Goal: Task Accomplishment & Management: Use online tool/utility

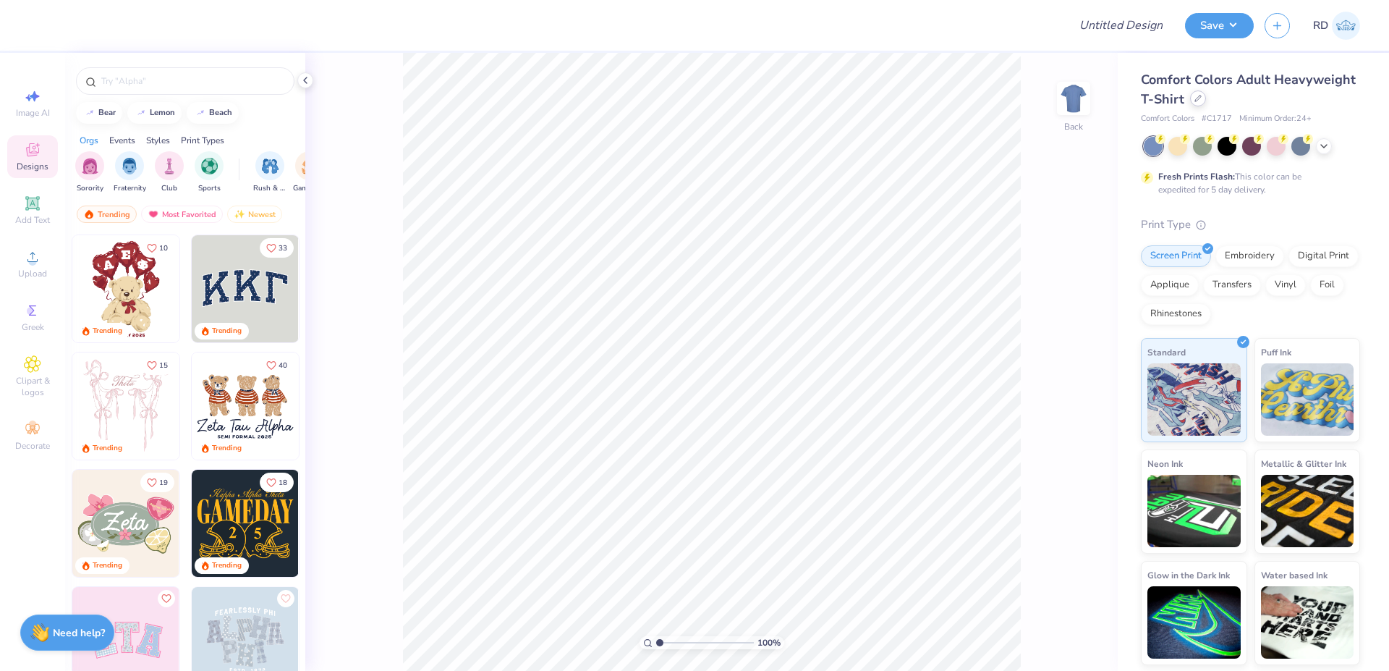
click at [807, 103] on div at bounding box center [1198, 98] width 16 height 16
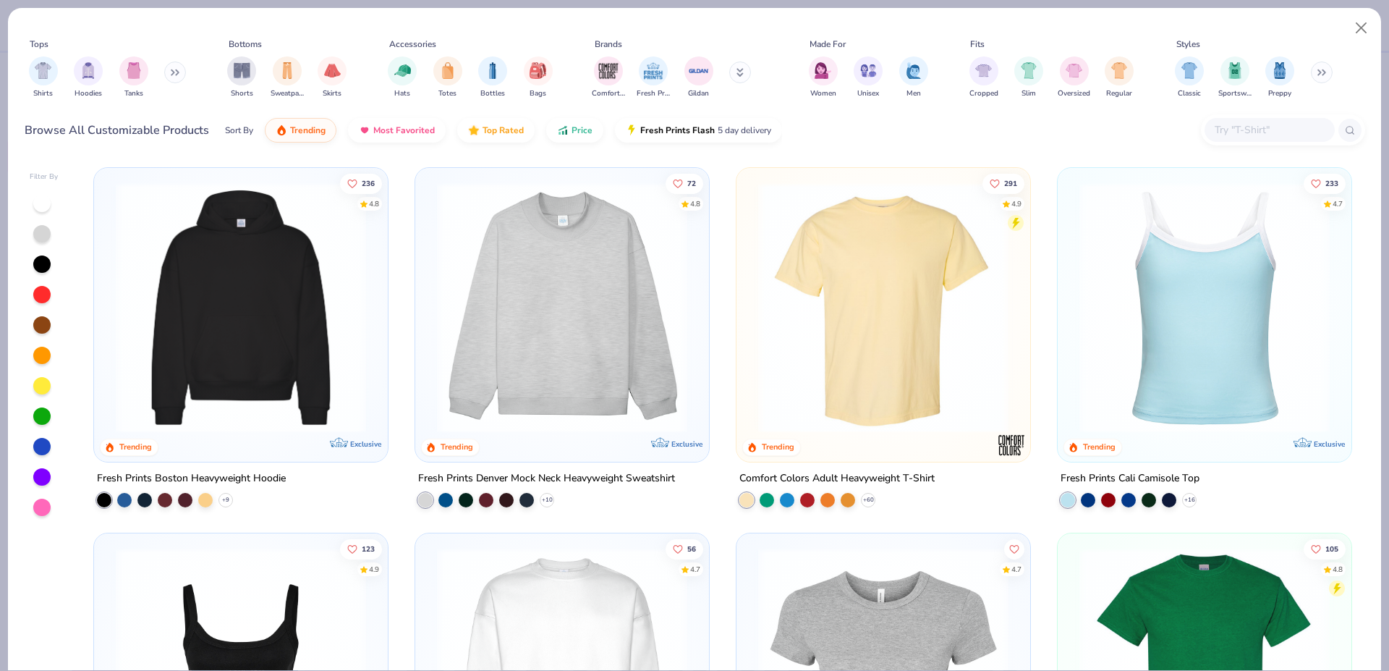
click at [807, 283] on img at bounding box center [883, 307] width 265 height 250
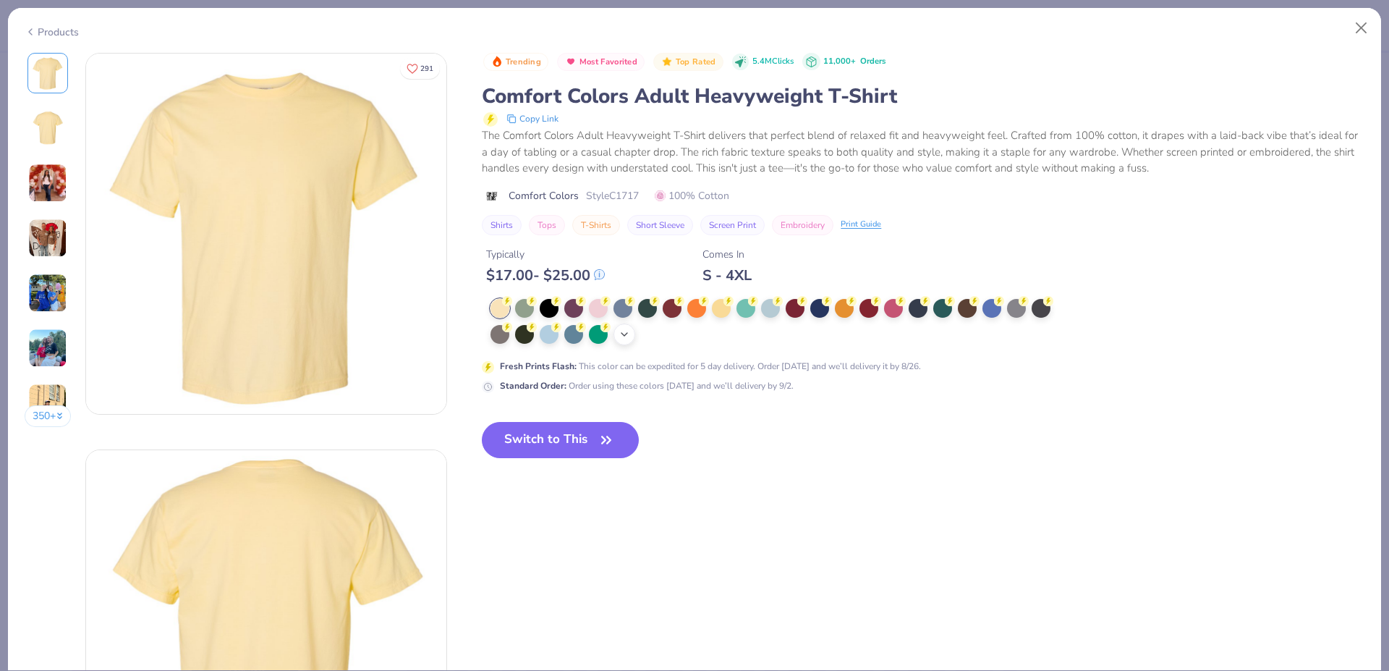
click at [629, 337] on icon at bounding box center [624, 334] width 12 height 12
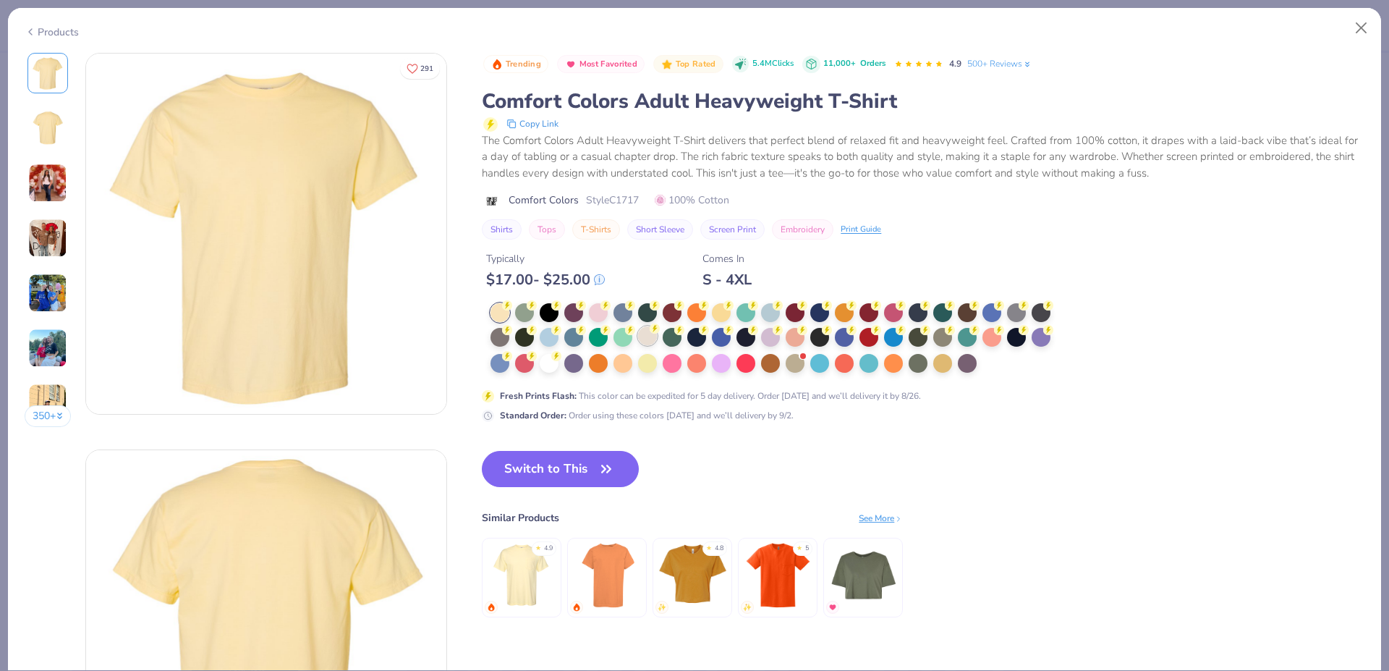
click at [647, 338] on div at bounding box center [647, 335] width 19 height 19
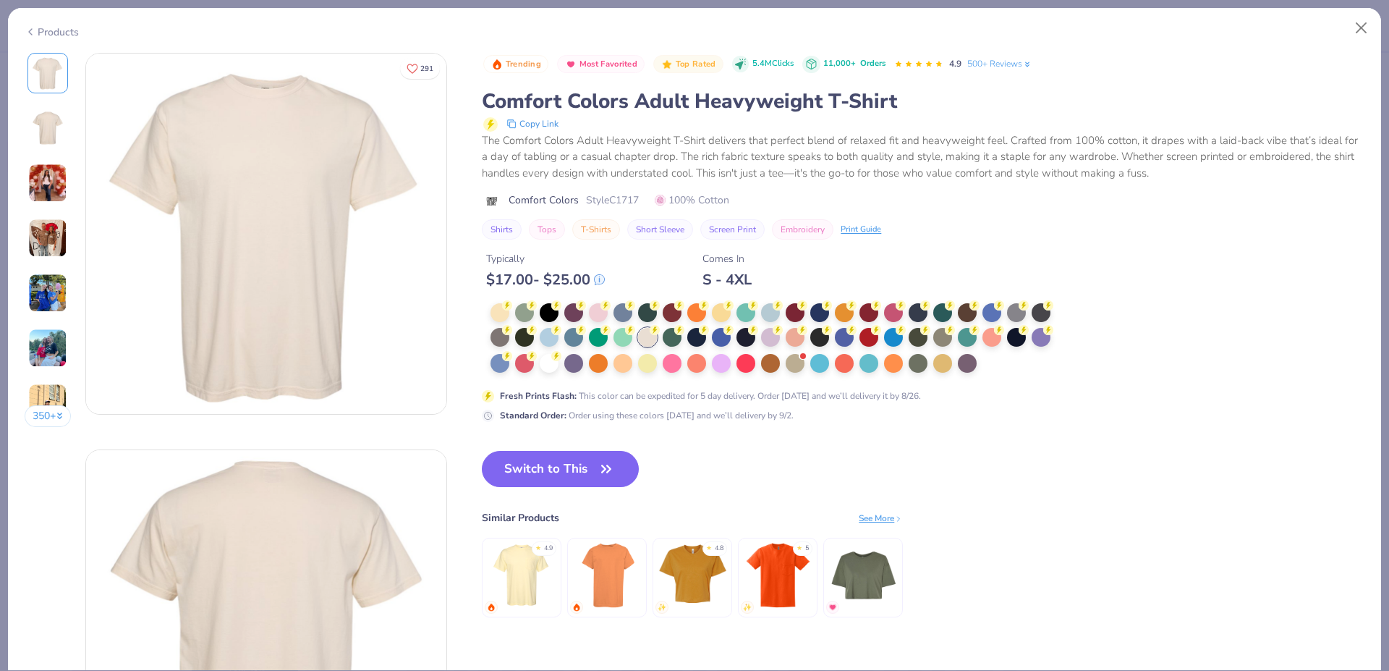
scroll to position [191, 0]
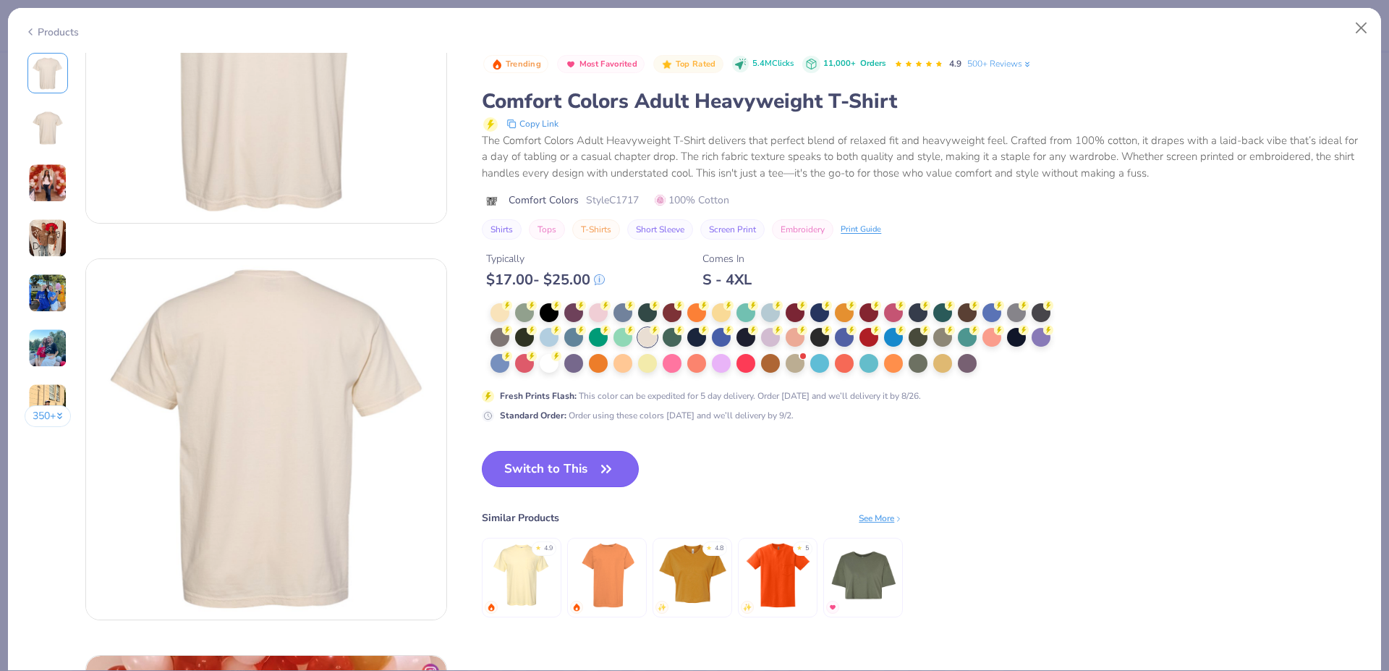
click at [556, 467] on button "Switch to This" at bounding box center [560, 469] width 157 height 36
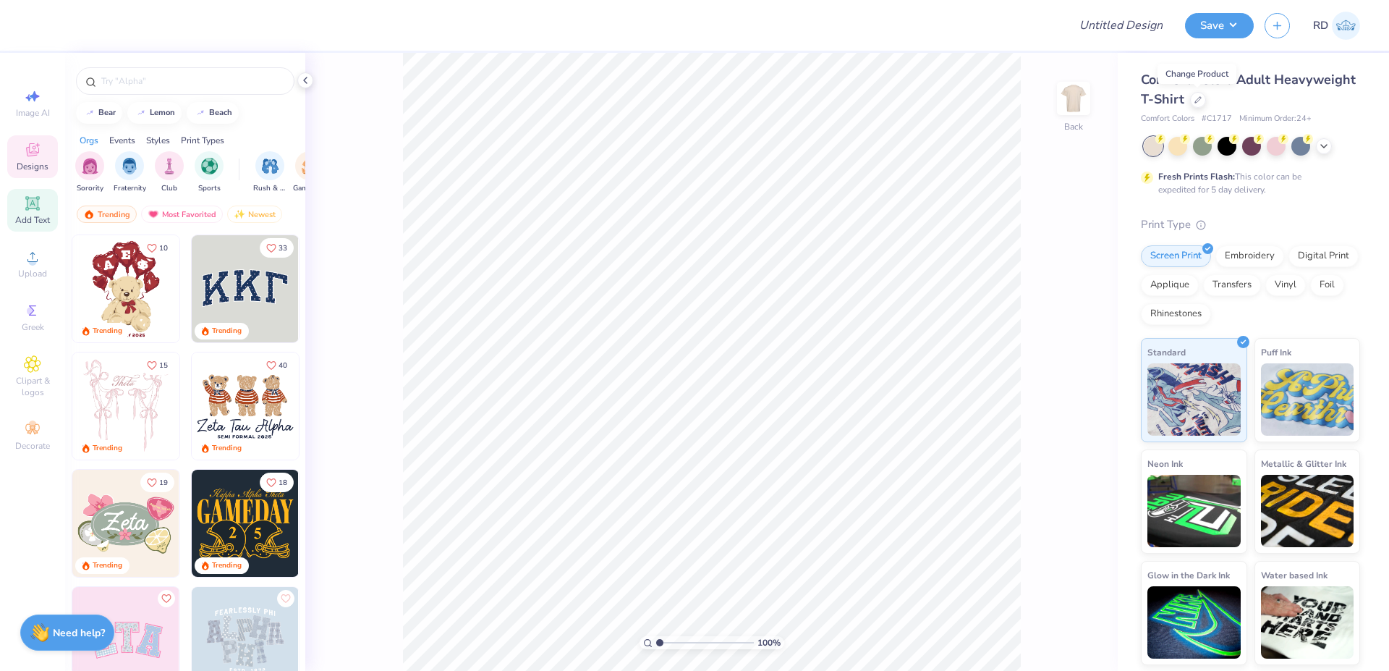
click at [46, 206] on div "Add Text" at bounding box center [32, 210] width 51 height 43
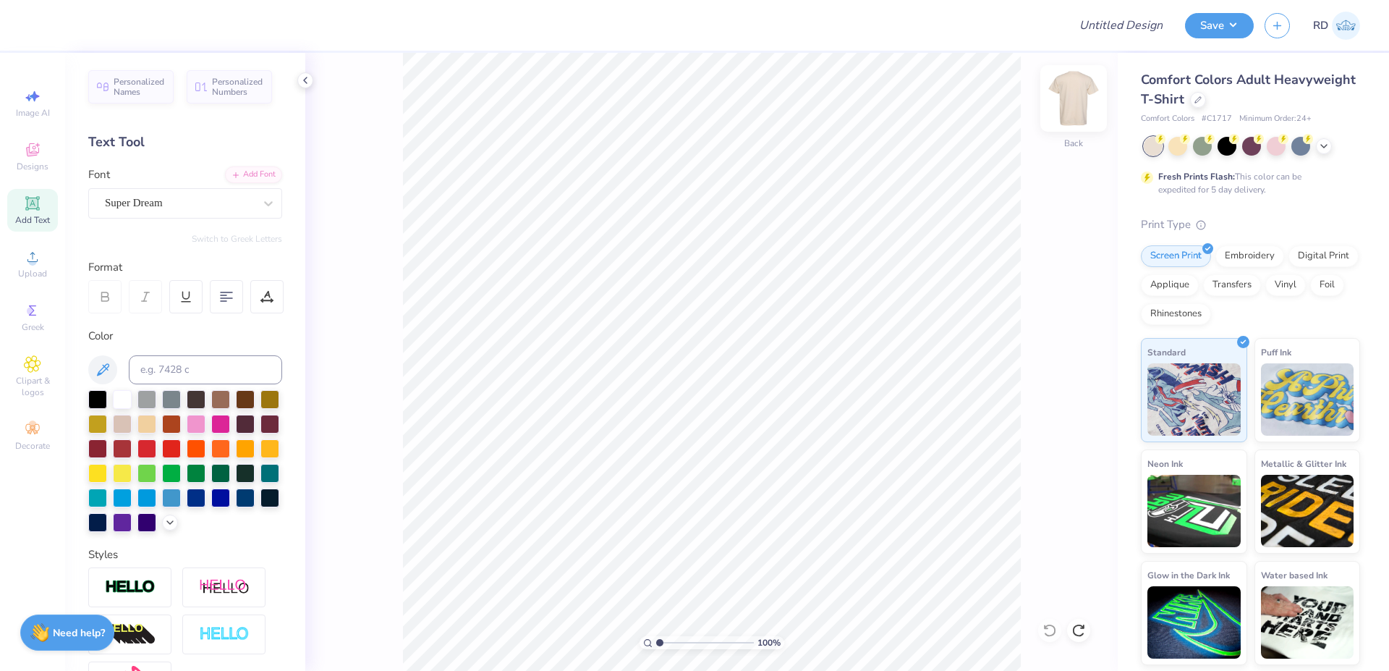
click at [807, 98] on img at bounding box center [1073, 98] width 58 height 58
click at [32, 205] on icon at bounding box center [32, 202] width 11 height 11
click at [38, 274] on span "Upload" at bounding box center [32, 274] width 29 height 12
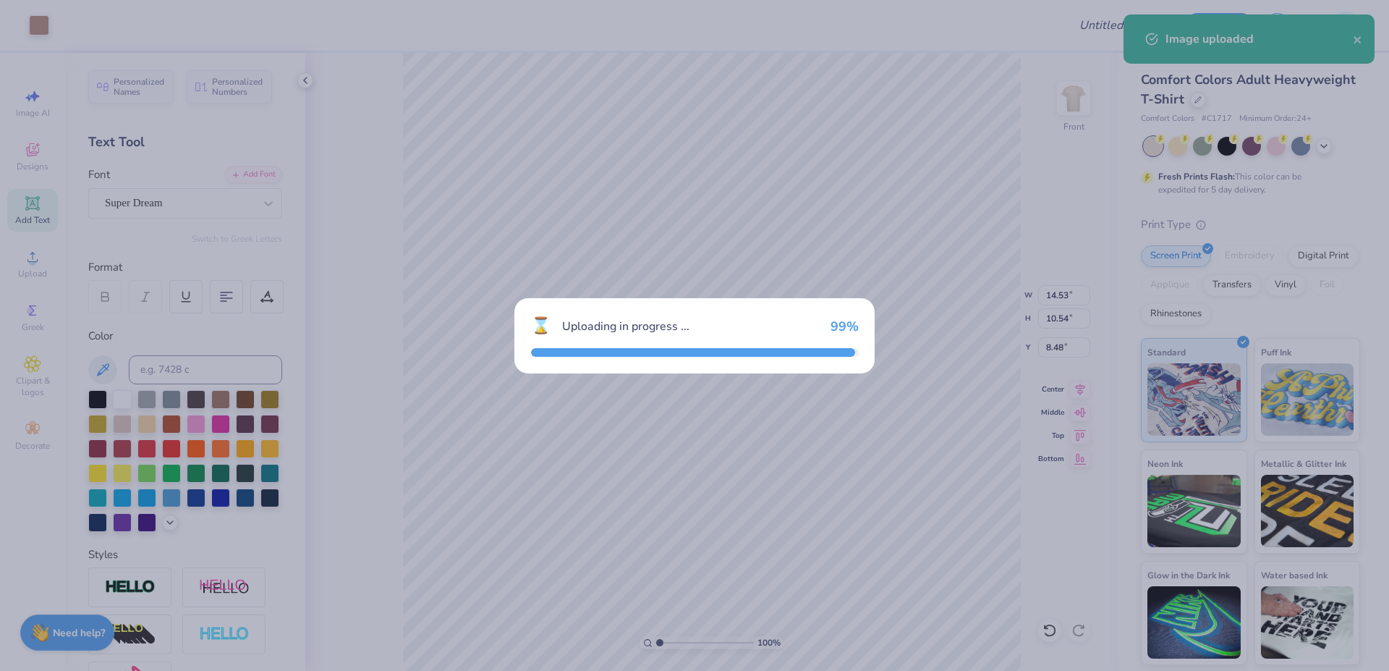
type input "14.53"
type input "10.54"
type input "8.48"
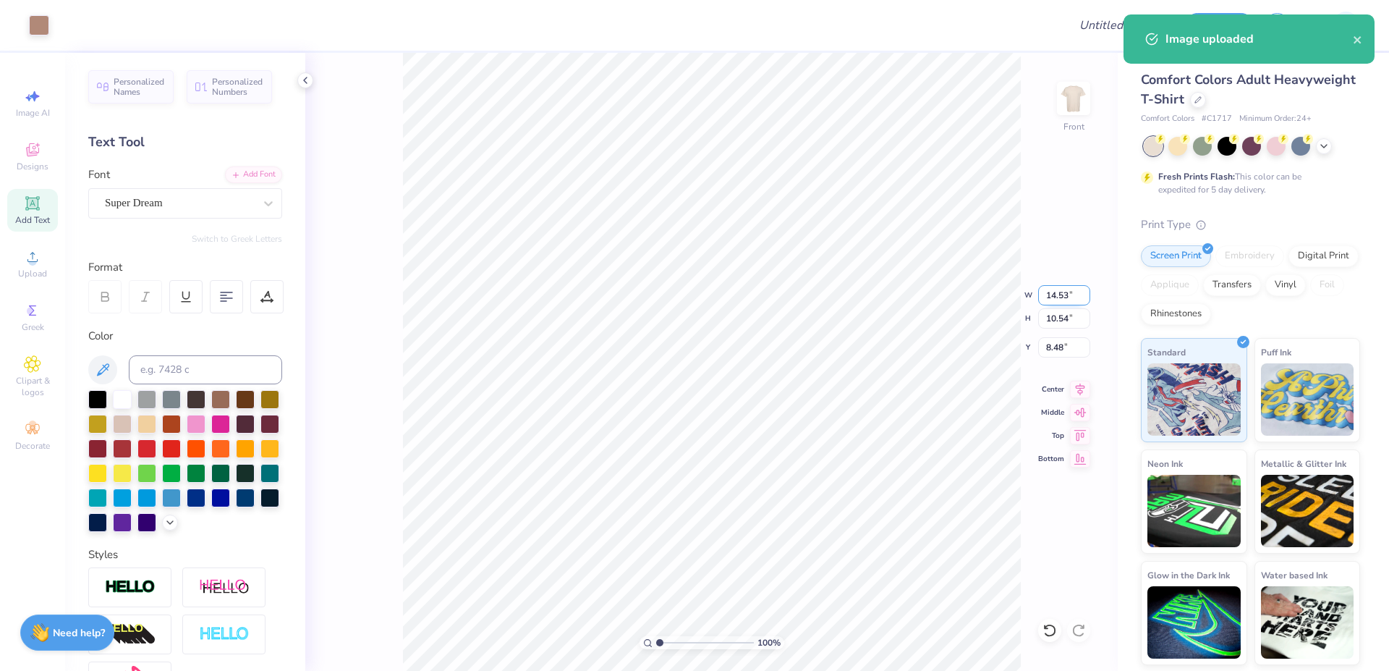
click at [807, 304] on input "14.53" at bounding box center [1064, 295] width 52 height 20
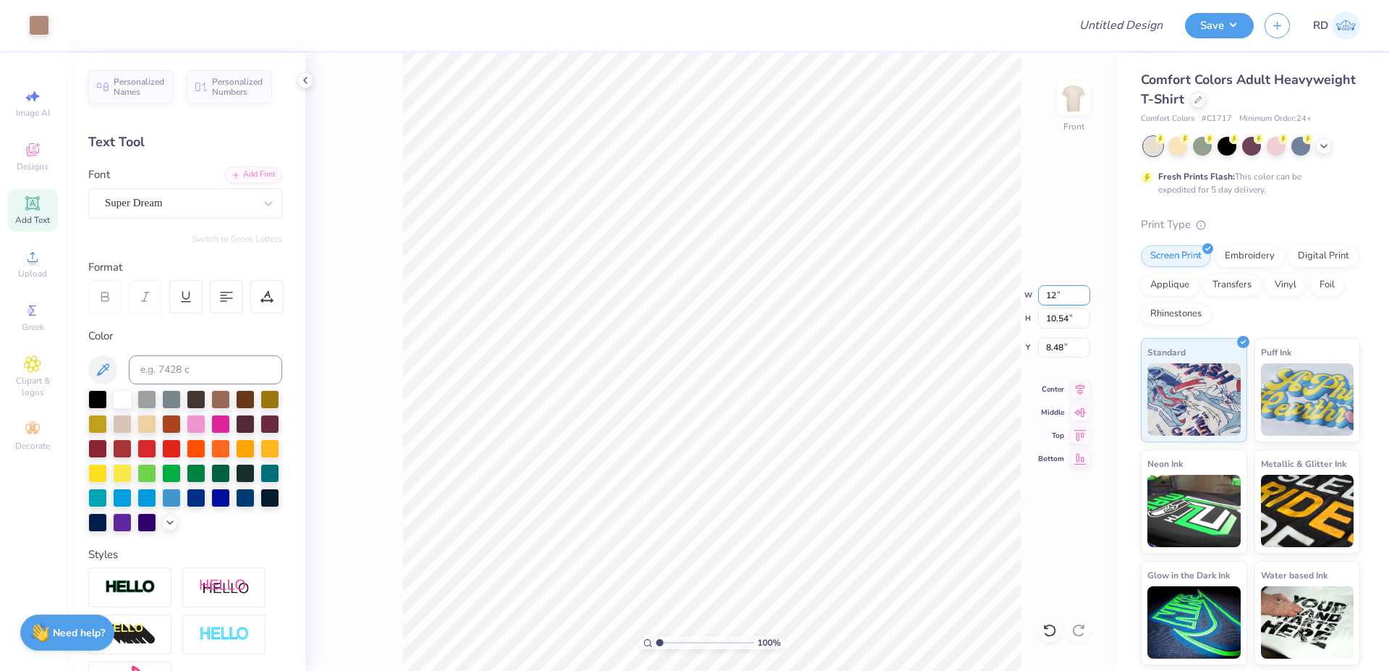
type input "12.00"
type input "8.70"
click at [807, 345] on input "9.40" at bounding box center [1064, 347] width 52 height 20
type input "3.00"
click at [678, 585] on div "100 %" at bounding box center [711, 642] width 145 height 13
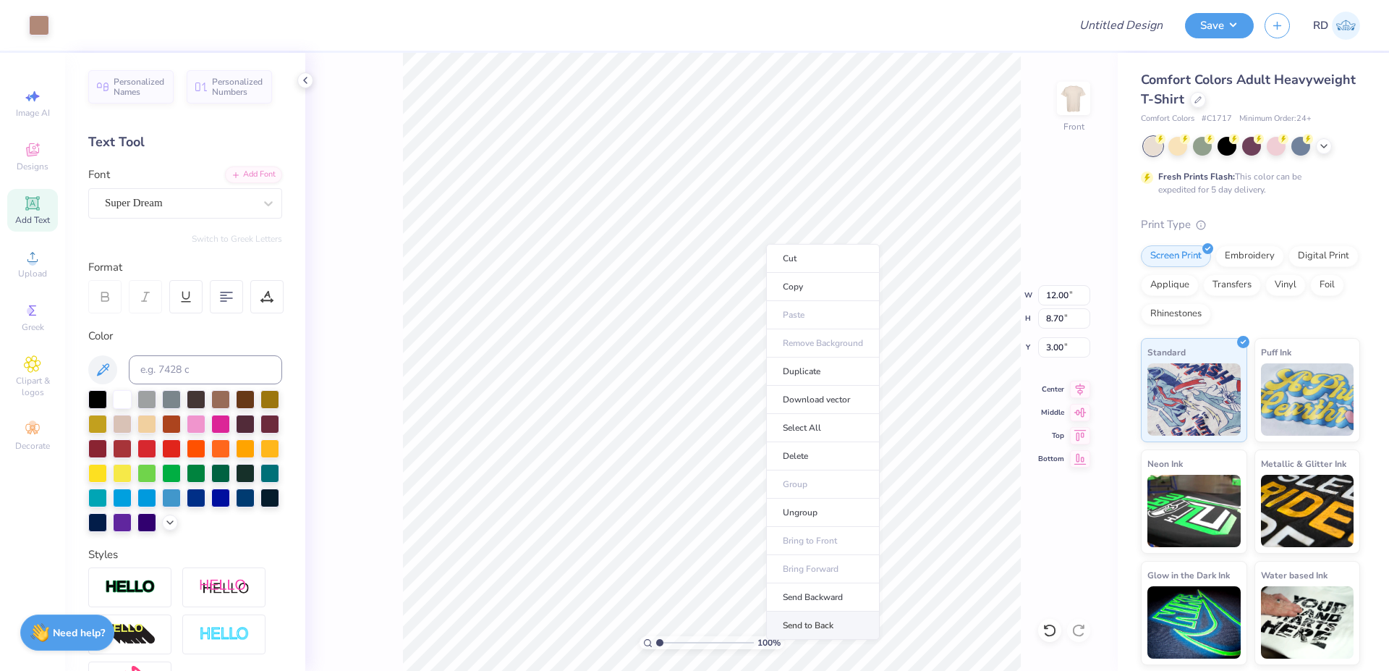
click at [797, 585] on li "Send to Back" at bounding box center [823, 625] width 114 height 28
type input "5.69"
type input "1.65"
type input "12.93"
type input "12.00"
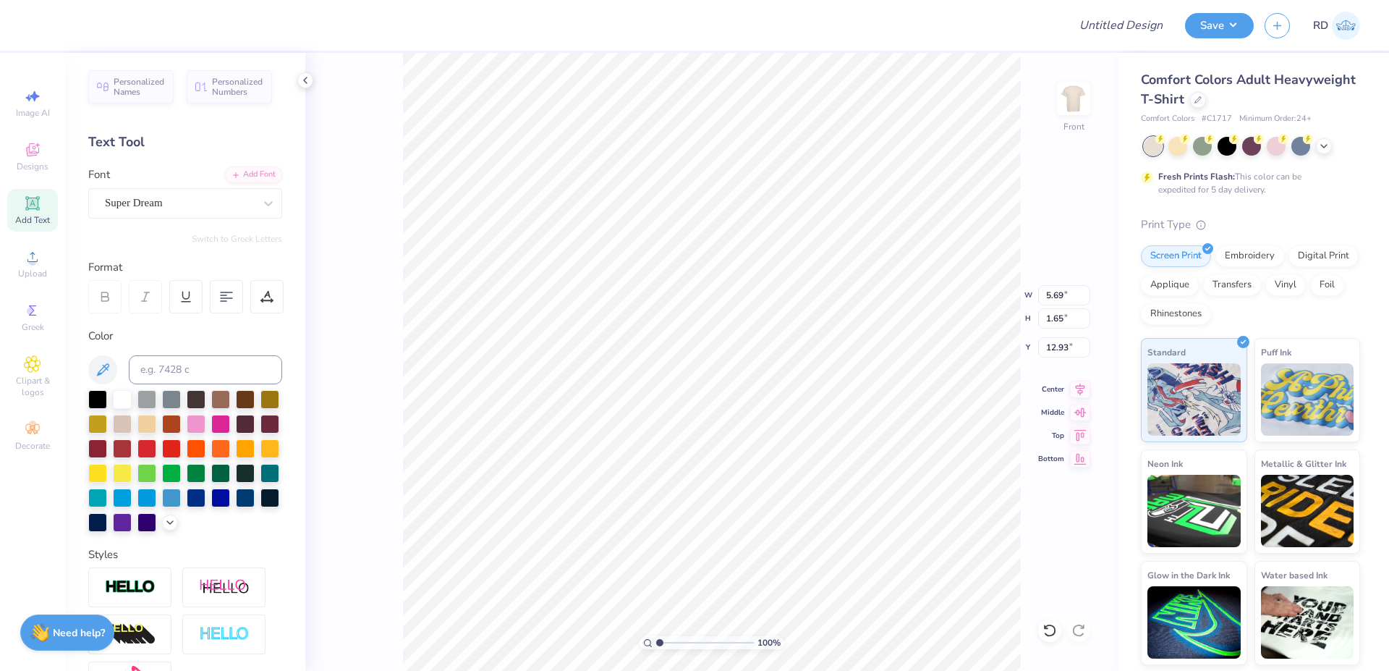
type input "8.70"
type input "3.00"
type input "5.69"
type input "1.65"
type input "12.93"
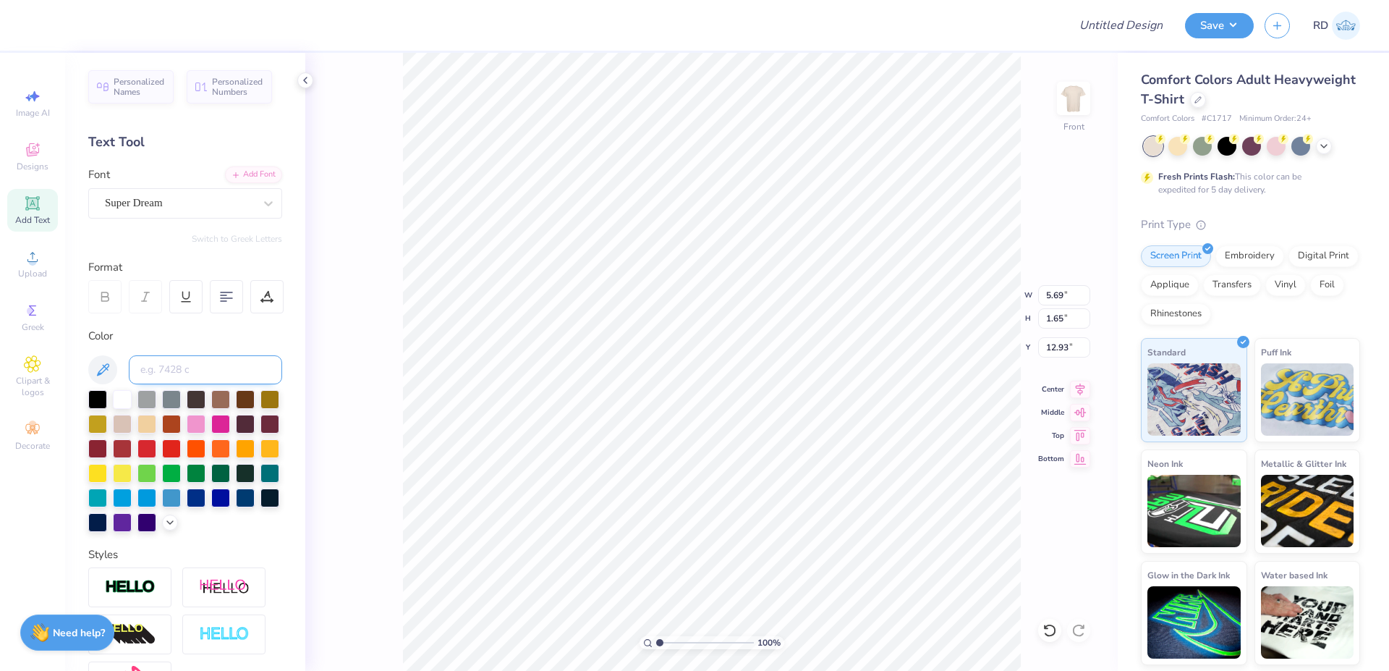
click at [173, 374] on input at bounding box center [205, 369] width 153 height 29
type input "4725"
type textarea "Bid"
click at [255, 171] on div "Add Font" at bounding box center [253, 173] width 57 height 17
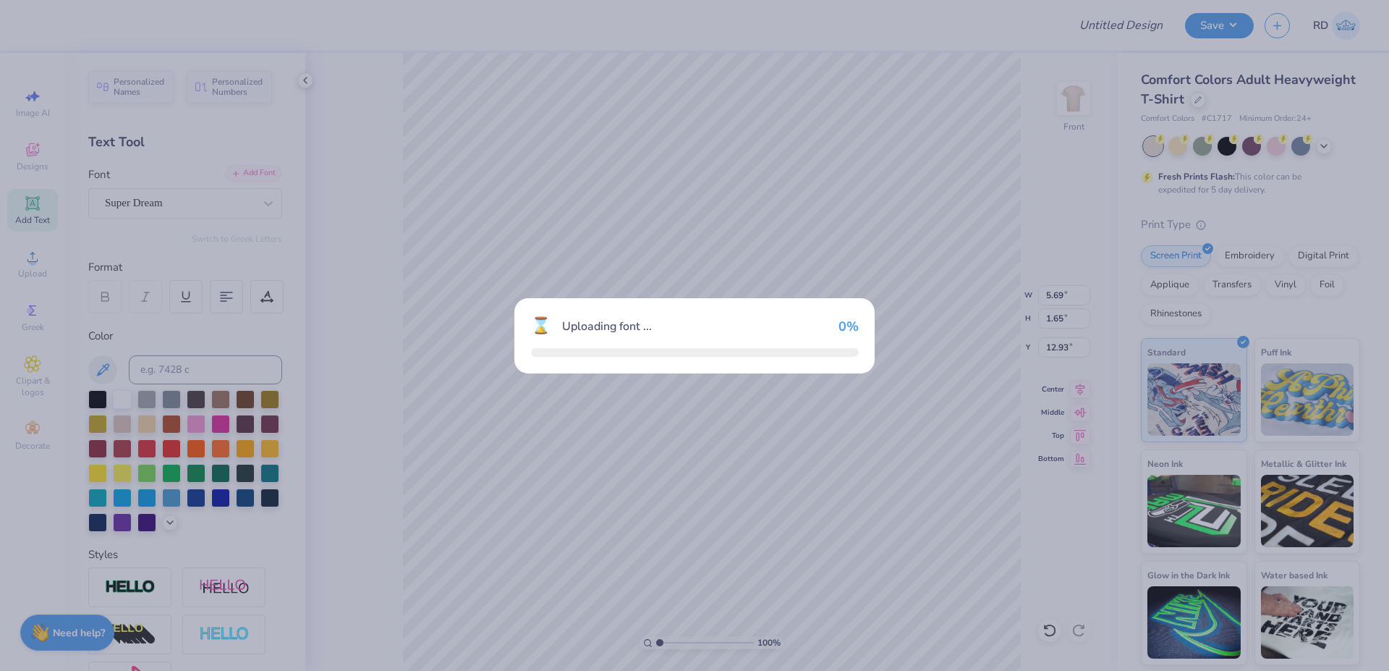
type input "3.44"
type input "12.92"
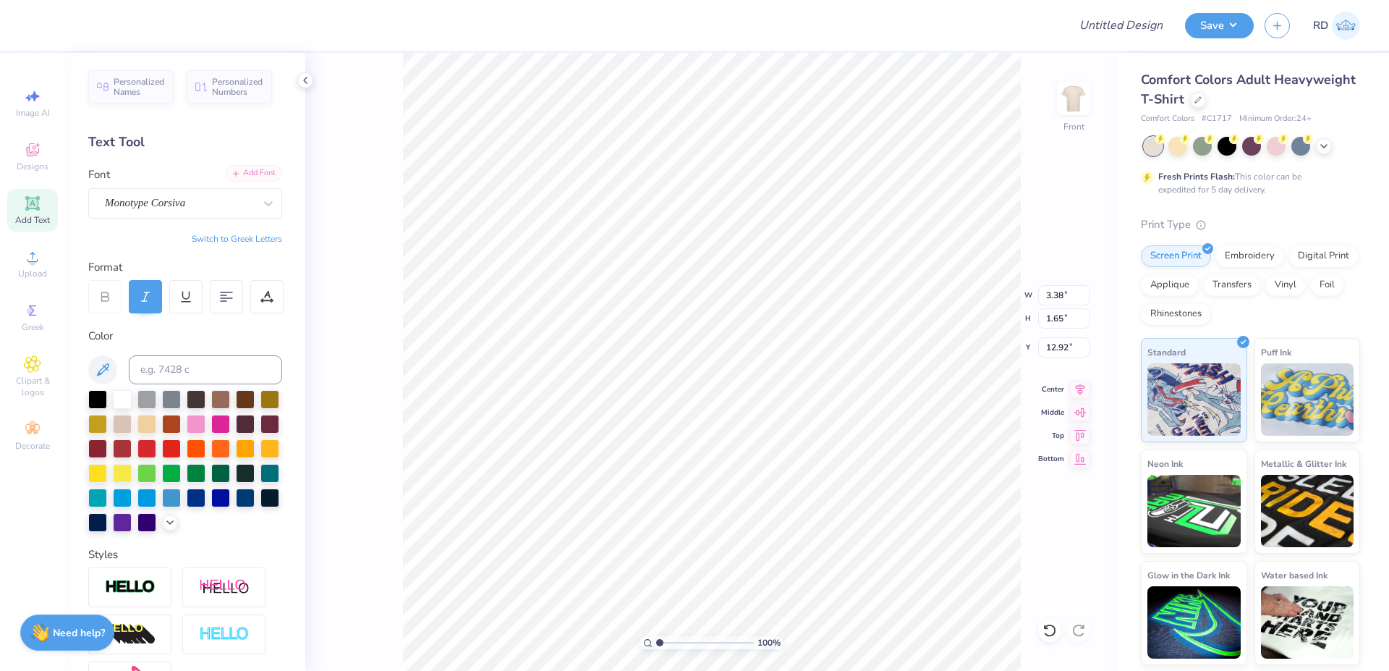
scroll to position [0, 1]
click at [807, 287] on input "3.38" at bounding box center [1064, 295] width 52 height 20
paste input "0.913"
type input "0.91"
type input "0.45"
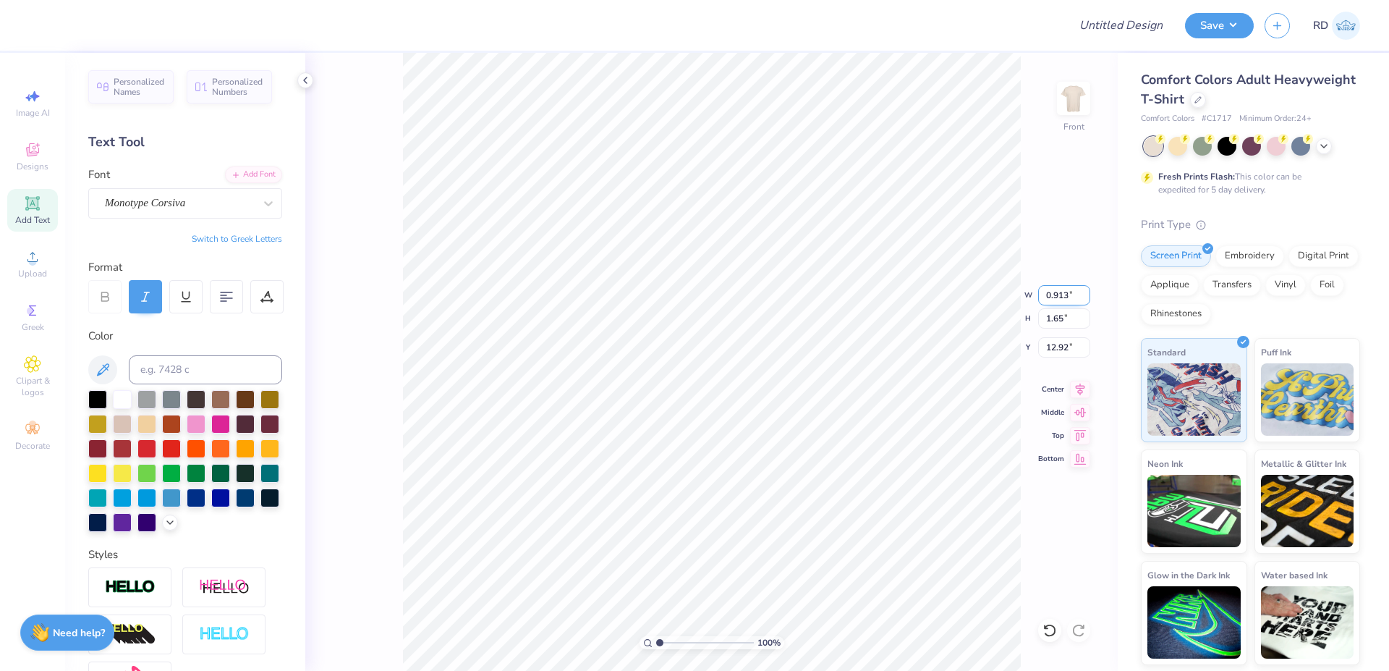
type input "13.53"
drag, startPoint x: 673, startPoint y: 640, endPoint x: 715, endPoint y: 650, distance: 43.2
type input "6.7"
click at [715, 585] on input "range" at bounding box center [705, 642] width 98 height 13
click at [728, 396] on li "Duplicate" at bounding box center [743, 399] width 114 height 28
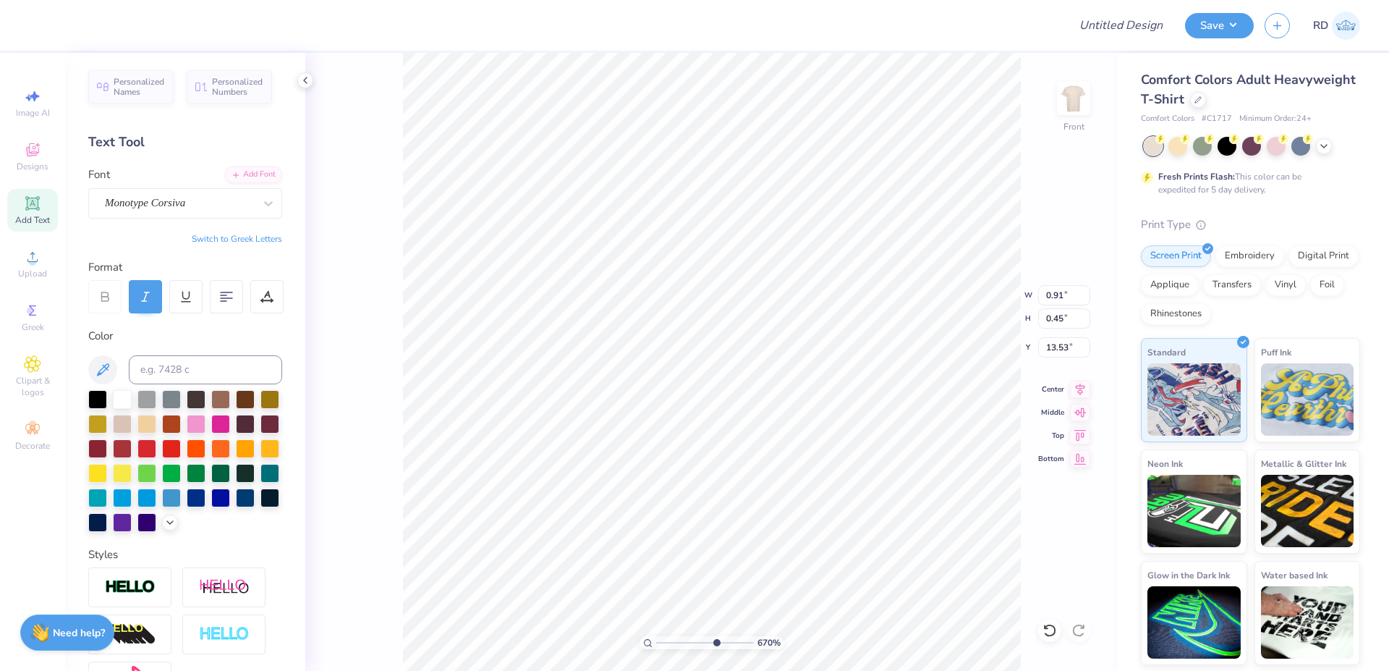
type input "14.53"
type textarea "Day"
type input "14.01"
click at [765, 397] on li "Duplicate" at bounding box center [788, 399] width 114 height 28
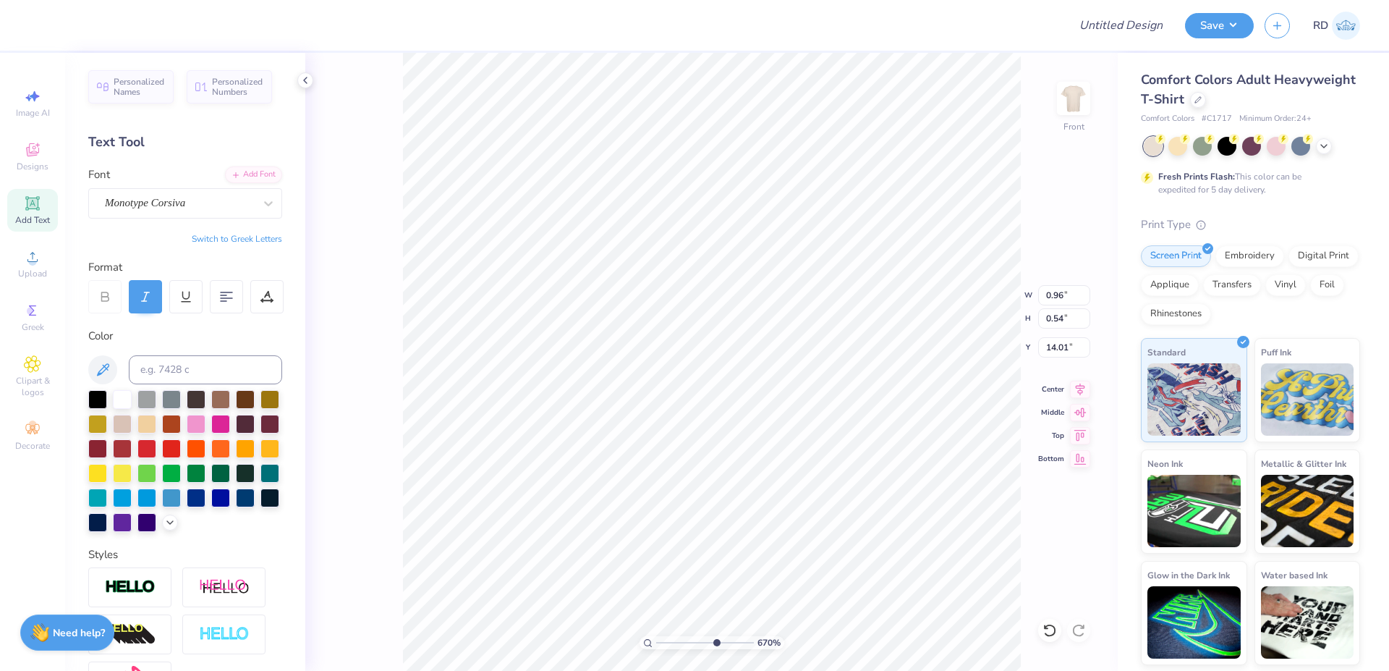
type input "15.01"
type textarea "'25"
type input "0.60"
type input "0.39"
type input "14.45"
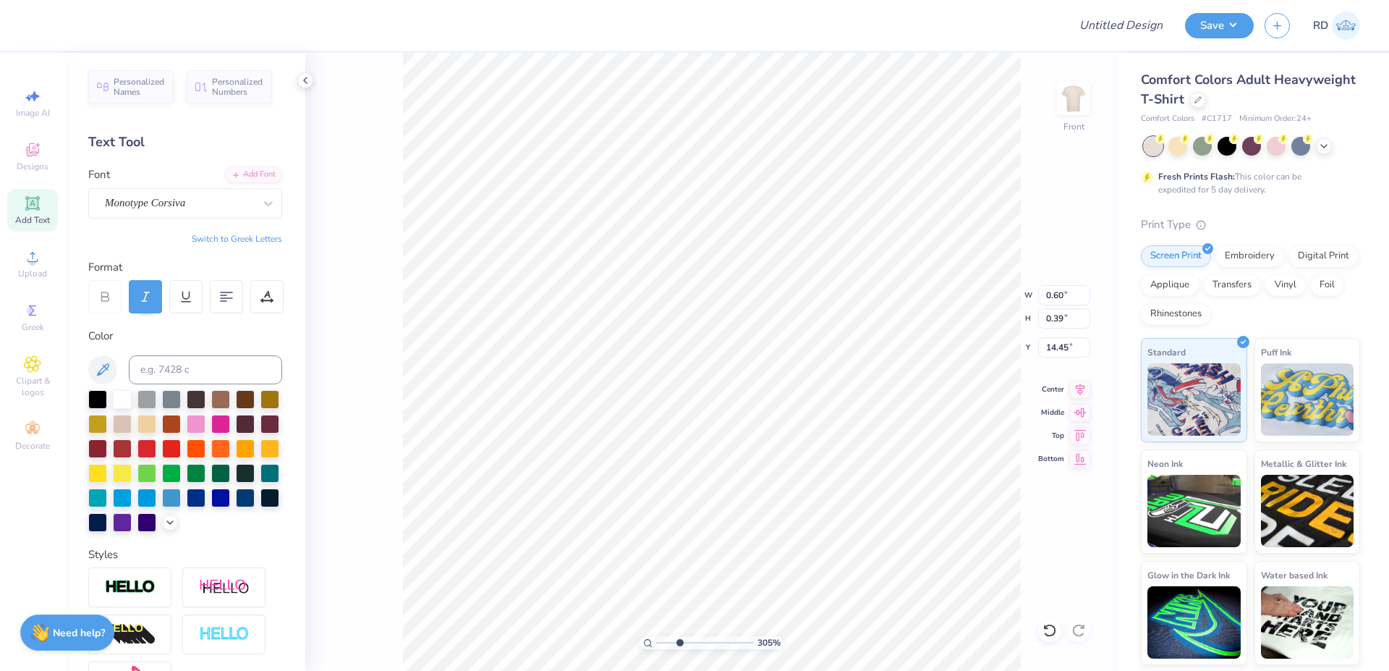
drag, startPoint x: 701, startPoint y: 646, endPoint x: 679, endPoint y: 646, distance: 21.7
click at [679, 585] on input "range" at bounding box center [705, 642] width 98 height 13
type input "3.05"
type input "4.34"
click at [772, 50] on div at bounding box center [548, 25] width 1017 height 51
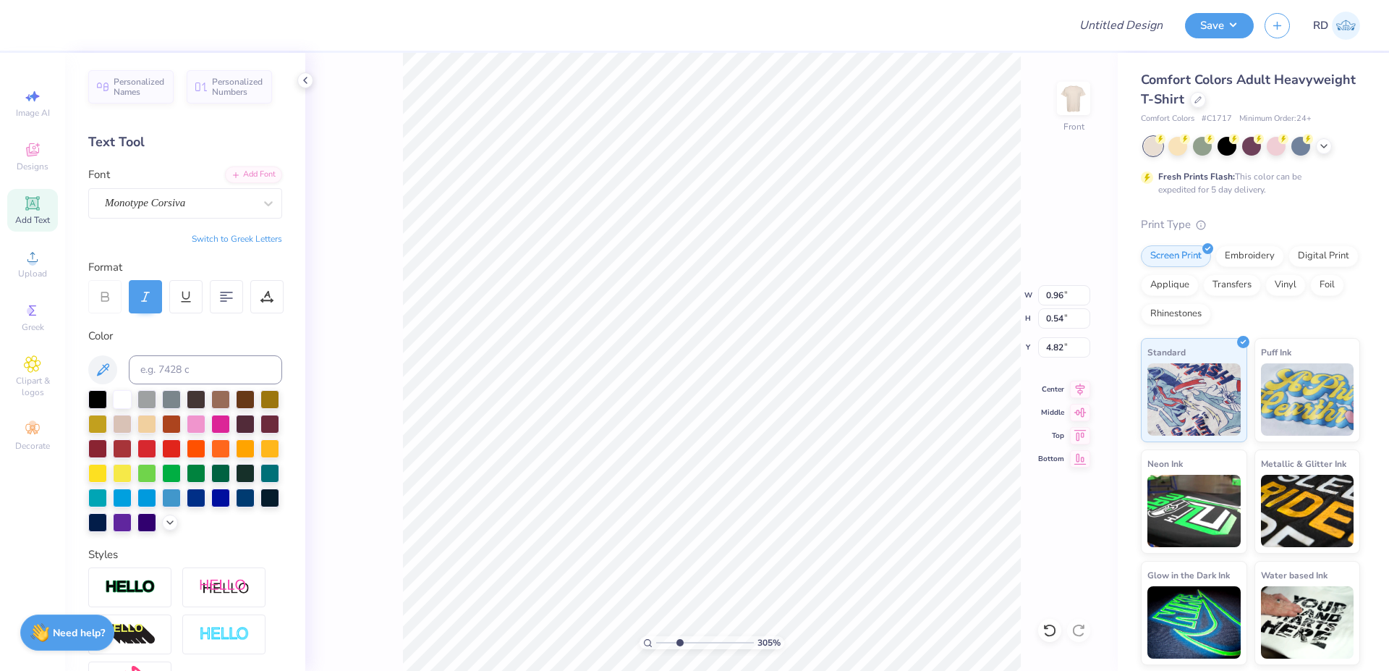
click at [772, 50] on div at bounding box center [548, 25] width 1017 height 51
type input "12.00"
type input "8.70"
type input "3.00"
drag, startPoint x: 707, startPoint y: 642, endPoint x: 679, endPoint y: 650, distance: 28.6
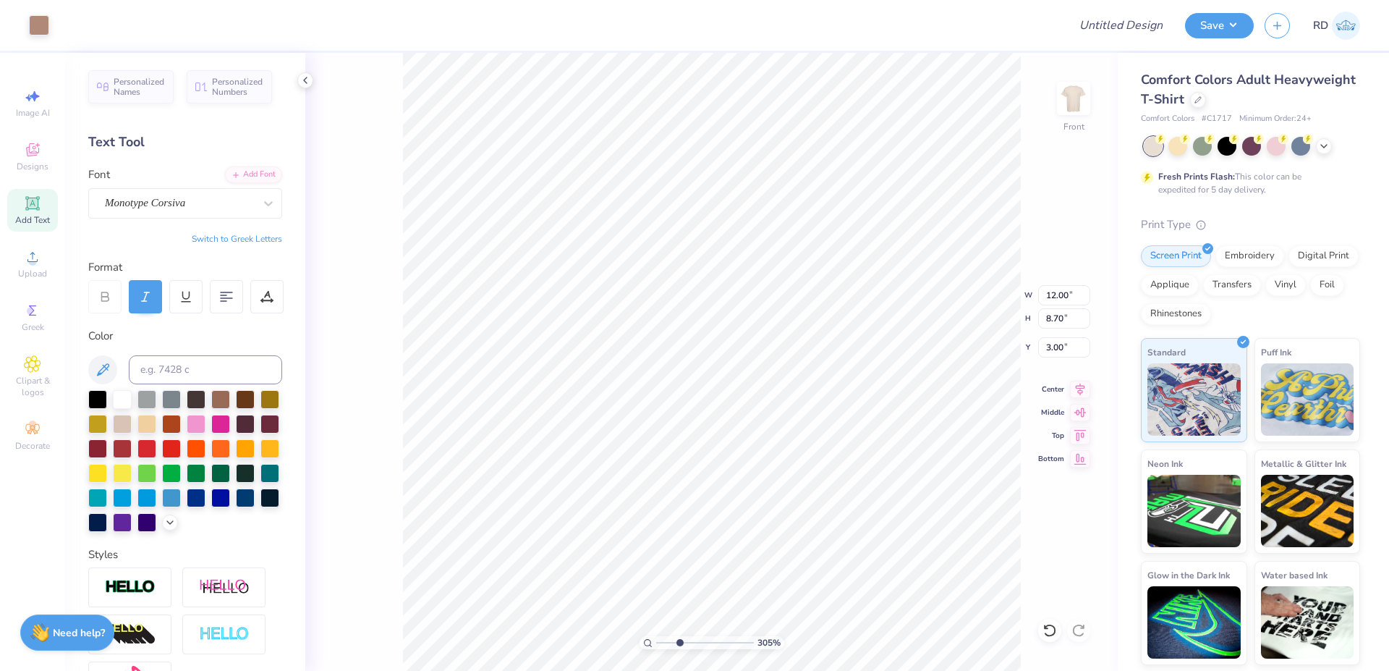
click at [679, 585] on input "range" at bounding box center [705, 642] width 98 height 13
type input "3.05"
type input "0.91"
type input "0.45"
click at [571, 285] on li "Duplicate" at bounding box center [579, 293] width 114 height 28
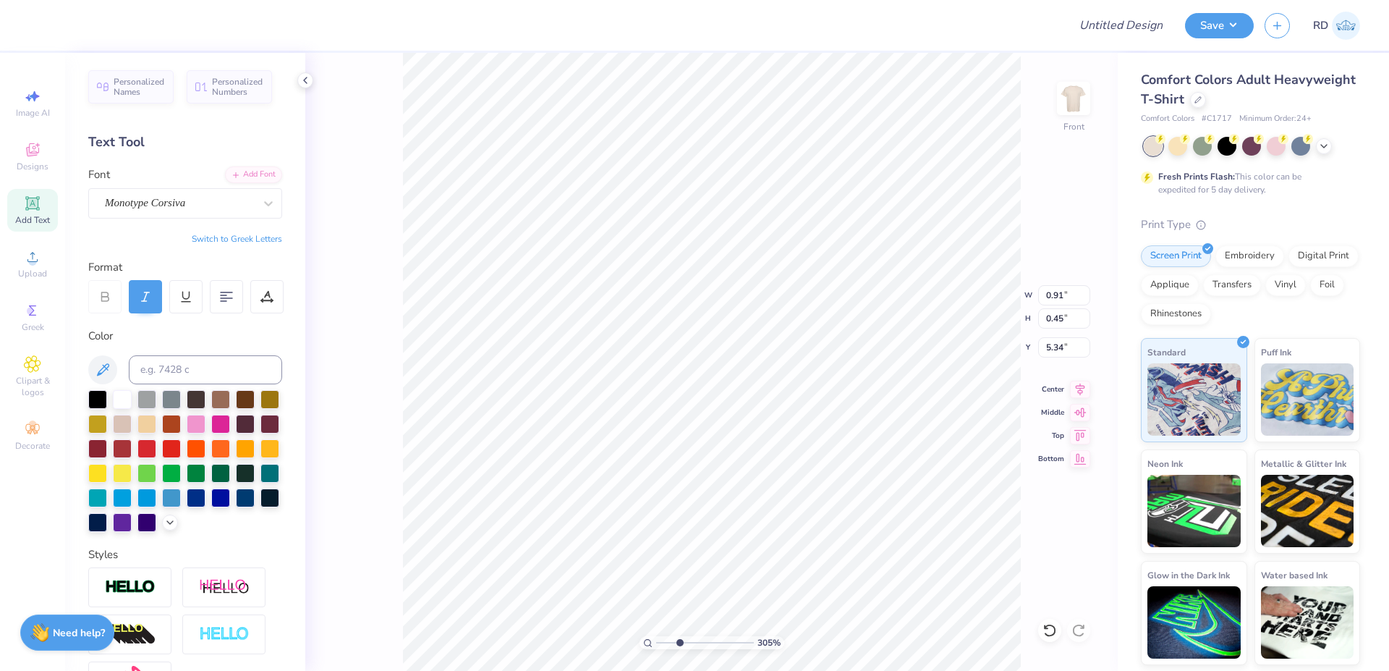
type input "5.65"
type textarea "Zeta"
type input "12.00"
type input "8.70"
type input "3.00"
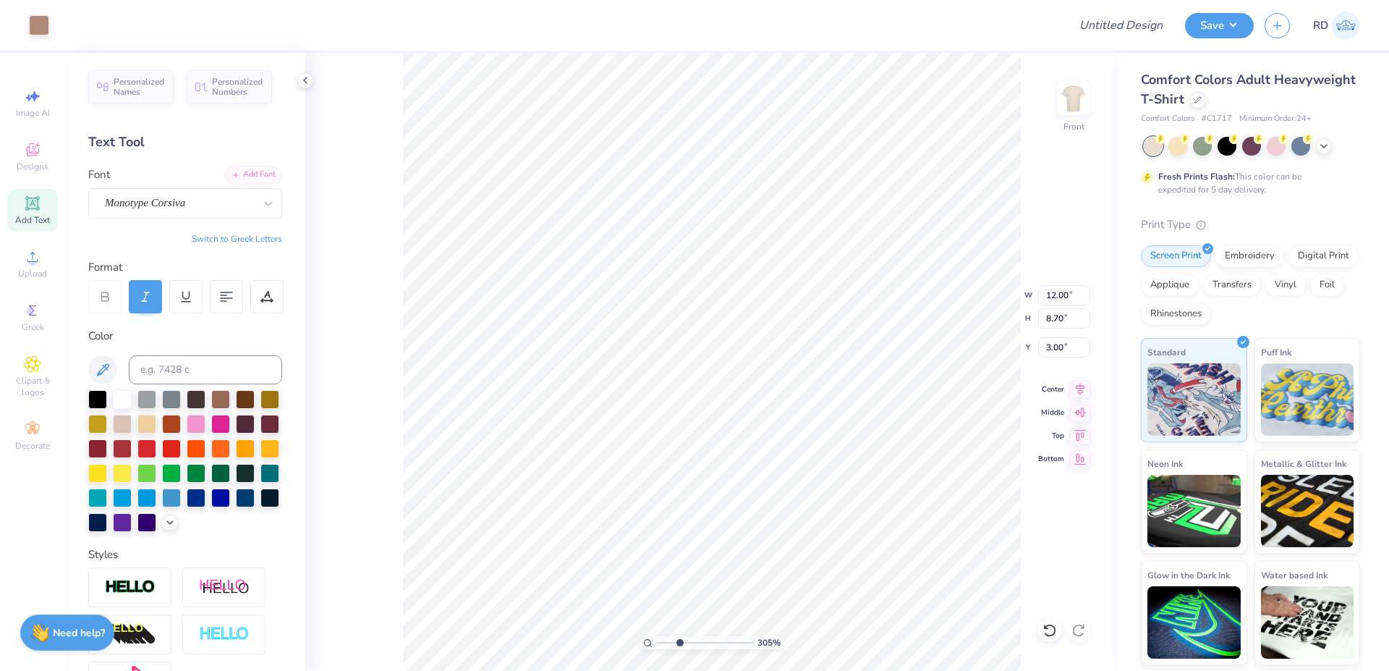
type input "1.07"
type input "0.39"
type input "5.68"
click at [807, 294] on input "1.07" at bounding box center [1064, 295] width 52 height 20
paste input "2.33"
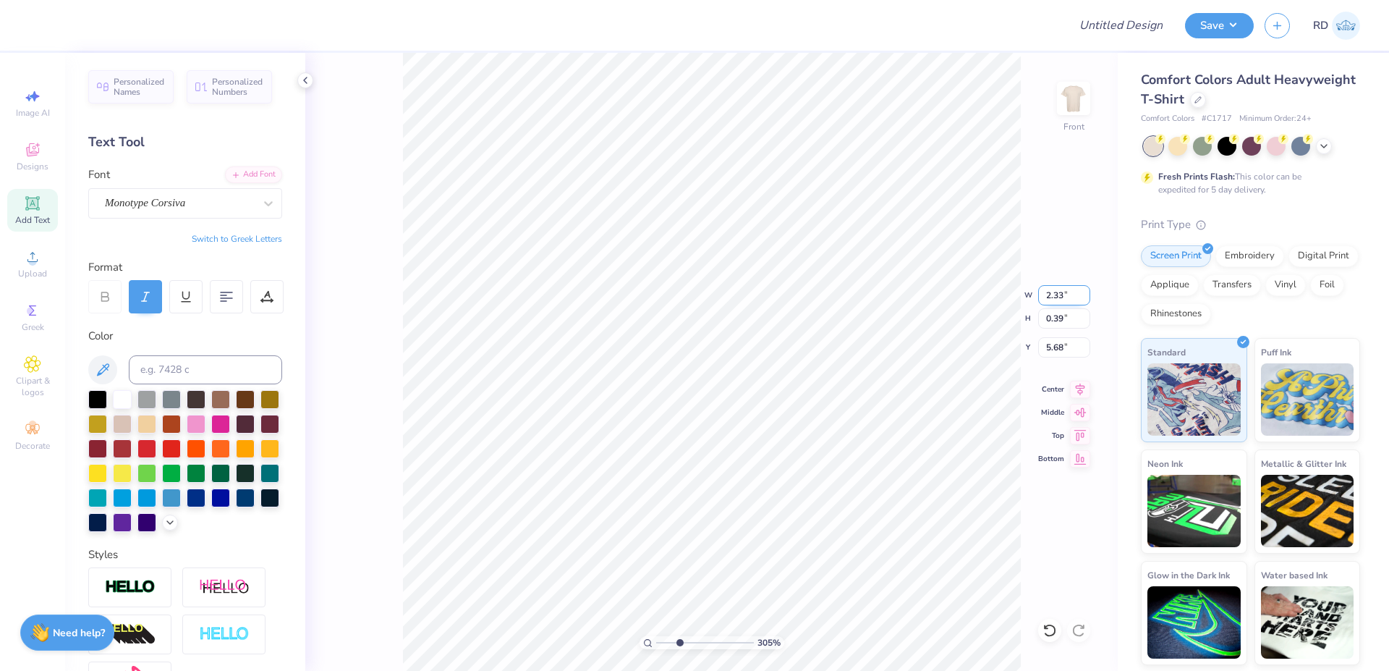
type input "2.33"
type input "0.85"
type input "4.83"
click at [716, 585] on input "range" at bounding box center [705, 642] width 98 height 13
type input "6.85"
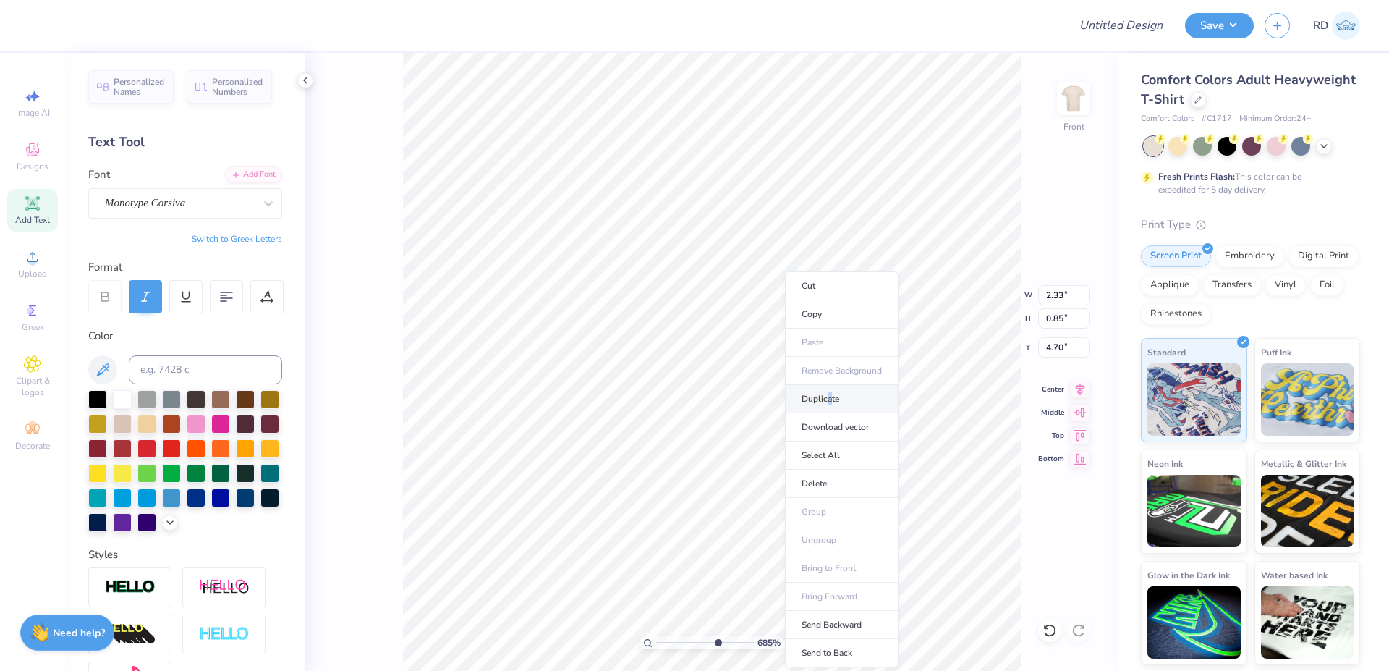
click at [807, 406] on li "Duplicate" at bounding box center [842, 399] width 114 height 28
type input "5.70"
type textarea "Tau"
type input "4.70"
type input "1.87"
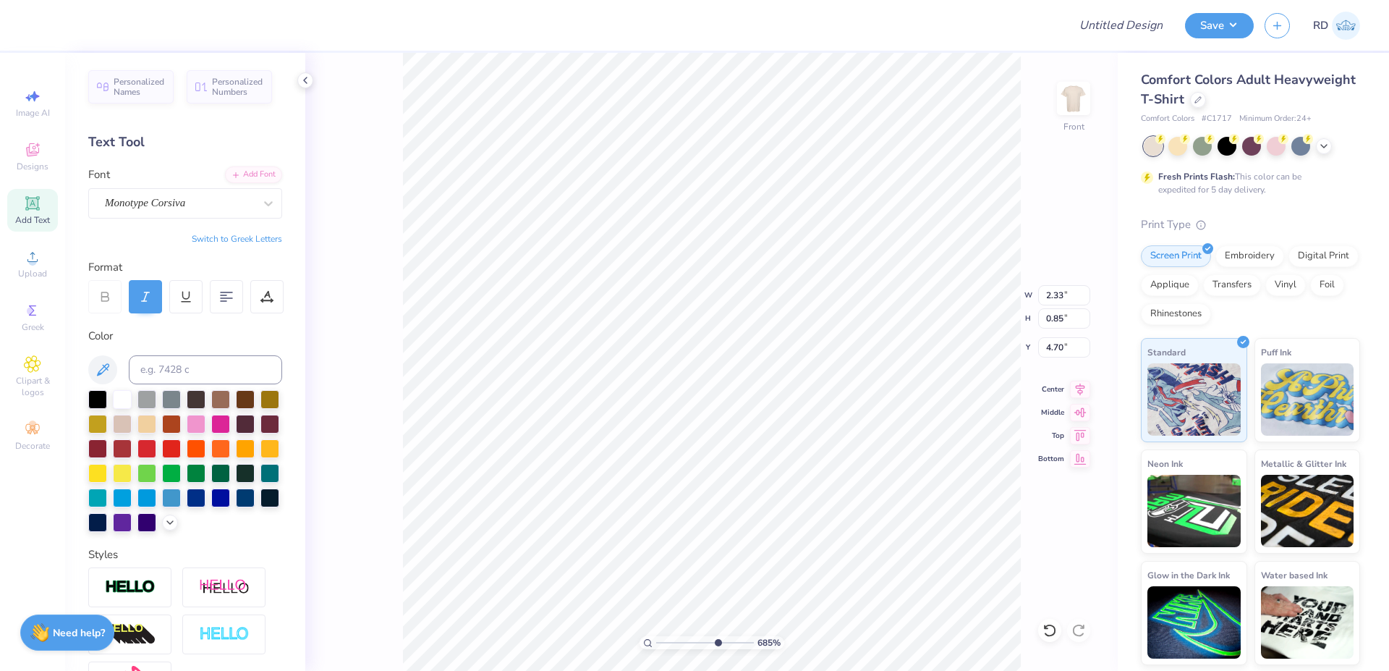
type input "0.94"
click at [776, 405] on li "Duplicate" at bounding box center [814, 399] width 114 height 28
type input "6.61"
type textarea "Alpha"
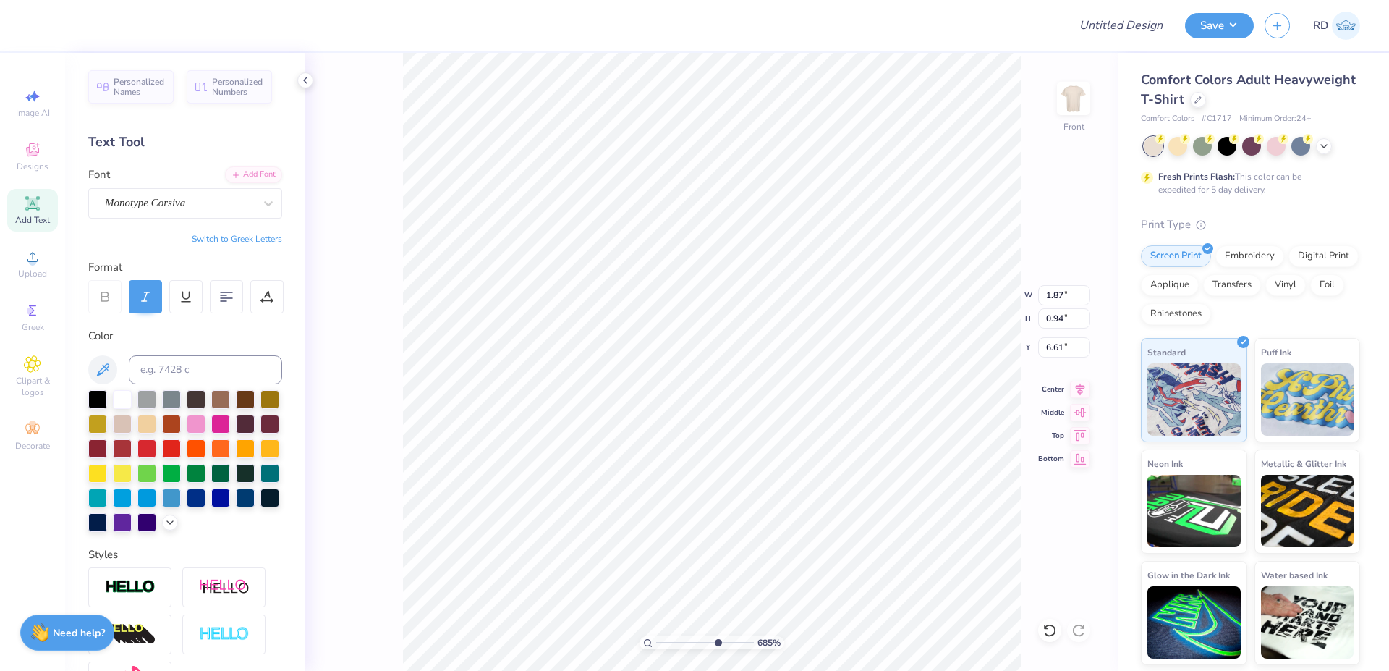
type input "5.61"
type input "3.13"
type input "1.30"
type input "6.65"
click at [682, 585] on input "range" at bounding box center [705, 642] width 98 height 13
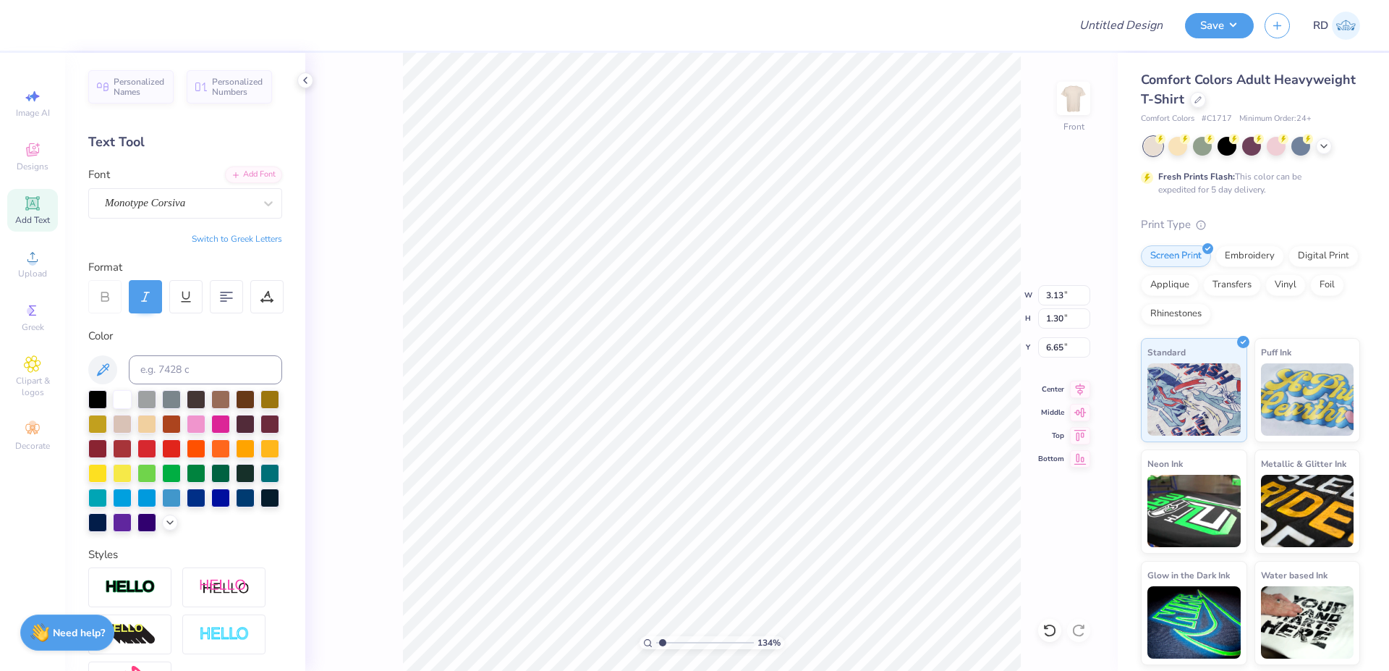
drag, startPoint x: 682, startPoint y: 644, endPoint x: 663, endPoint y: 645, distance: 19.6
click at [663, 585] on input "range" at bounding box center [705, 642] width 98 height 13
type input "1.34"
click at [807, 385] on icon at bounding box center [1080, 386] width 20 height 17
click at [377, 435] on div "134 % Front" at bounding box center [711, 362] width 812 height 618
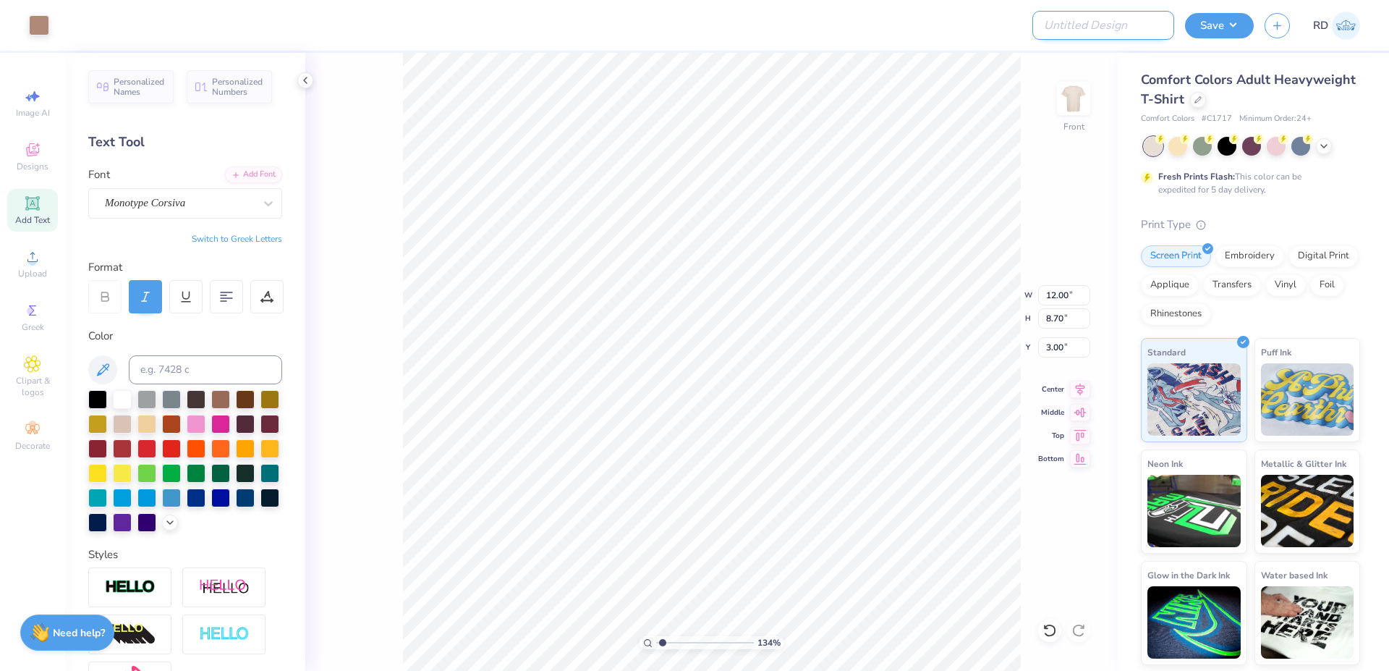
click at [807, 25] on input "Design Title" at bounding box center [1103, 25] width 142 height 29
paste input "FPS239555"
type input "FPS239555"
click at [807, 25] on button "Save" at bounding box center [1219, 23] width 69 height 25
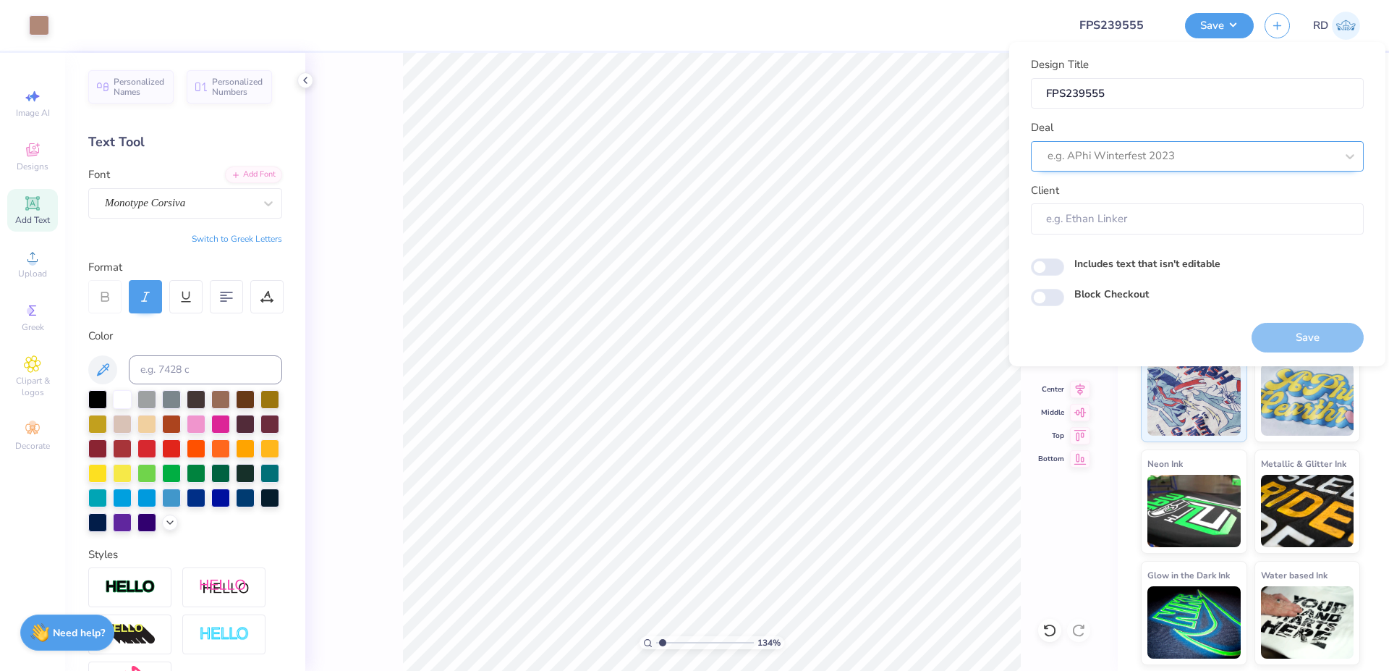
click at [807, 147] on div at bounding box center [1191, 156] width 288 height 20
click at [807, 197] on div "Design Tool Gallery" at bounding box center [1197, 195] width 321 height 24
type input "gallery"
type input "Design Tool Gallery User"
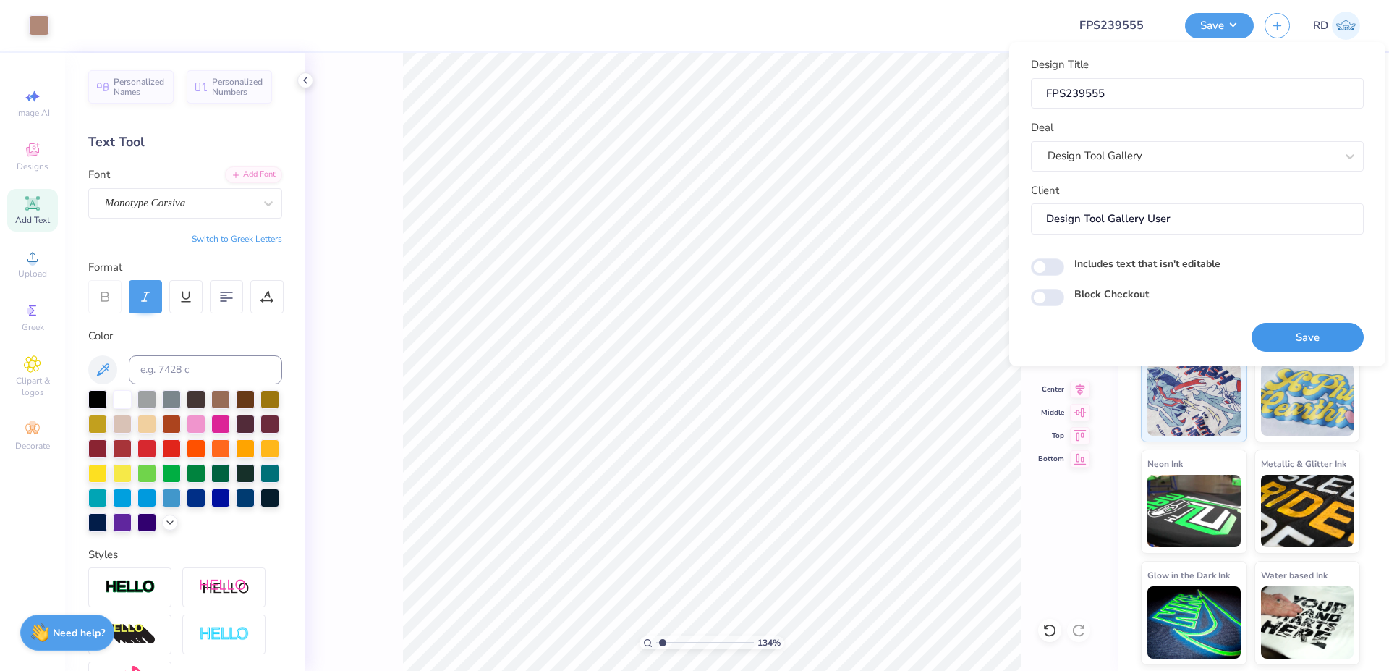
click at [807, 340] on button "Save" at bounding box center [1307, 338] width 112 height 30
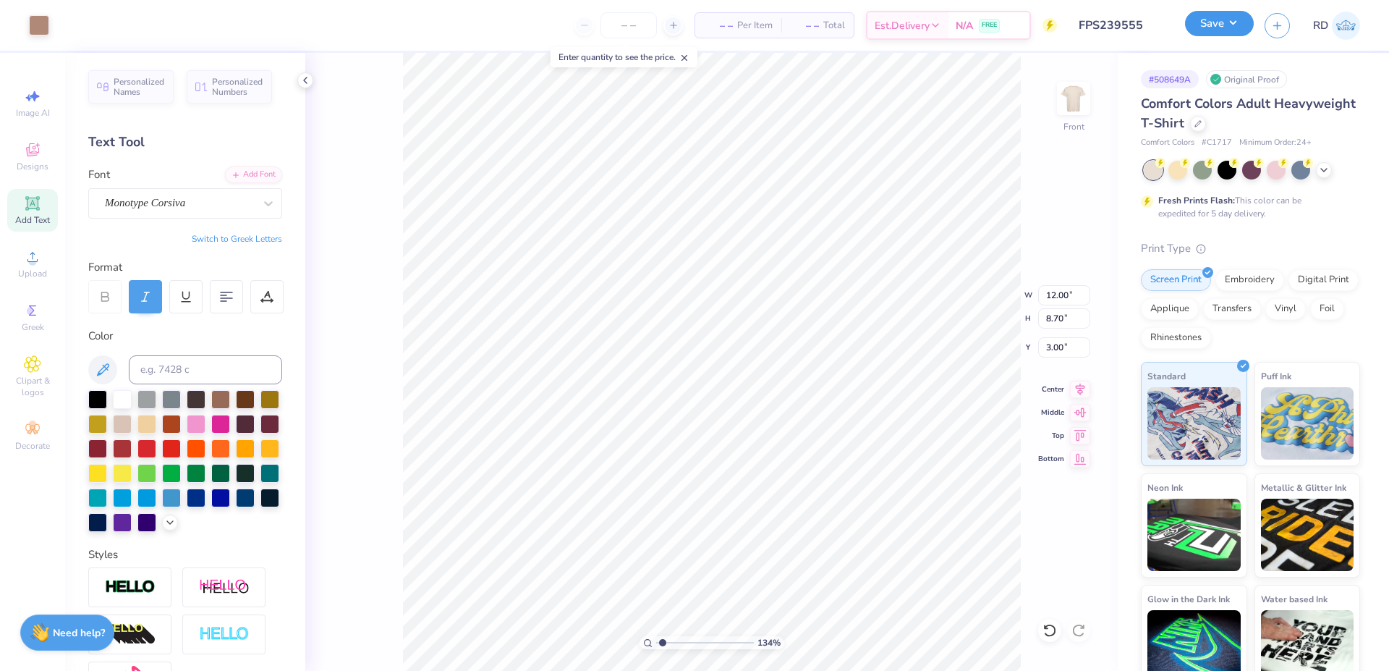
click at [807, 30] on button "Save" at bounding box center [1219, 23] width 69 height 25
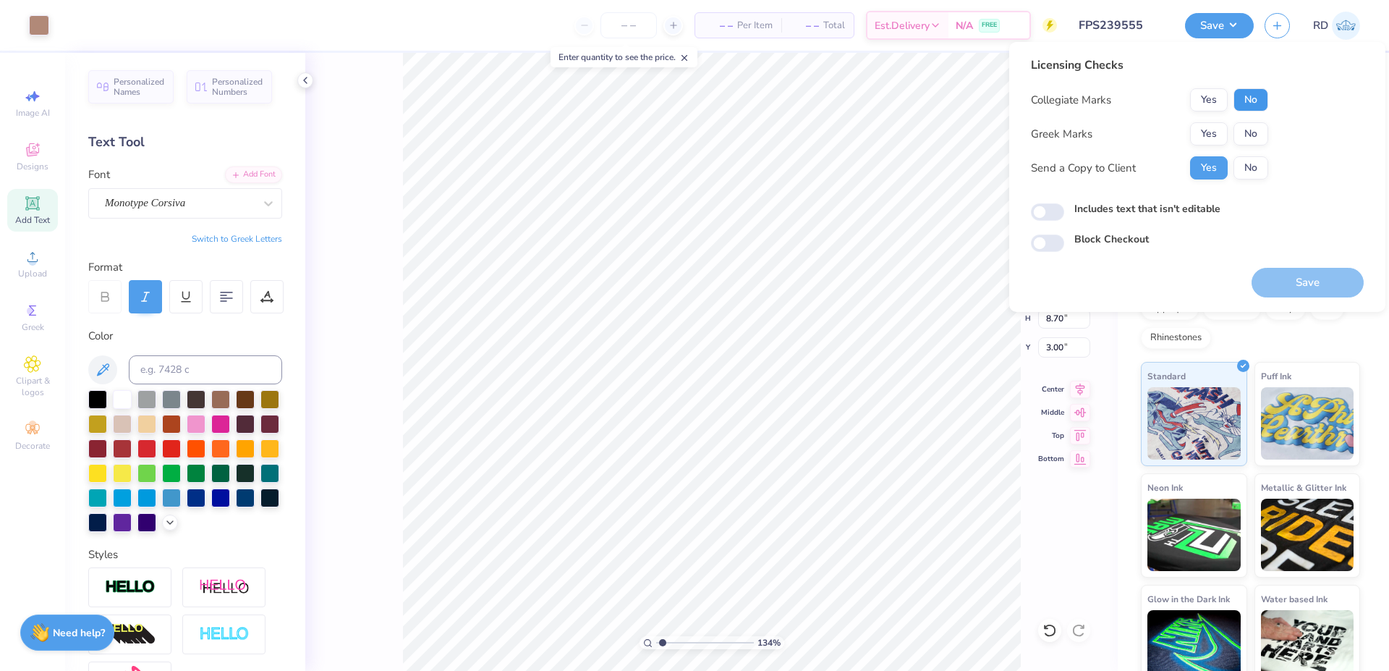
click at [807, 104] on button "No" at bounding box center [1250, 99] width 35 height 23
click at [807, 141] on button "Yes" at bounding box center [1209, 133] width 38 height 23
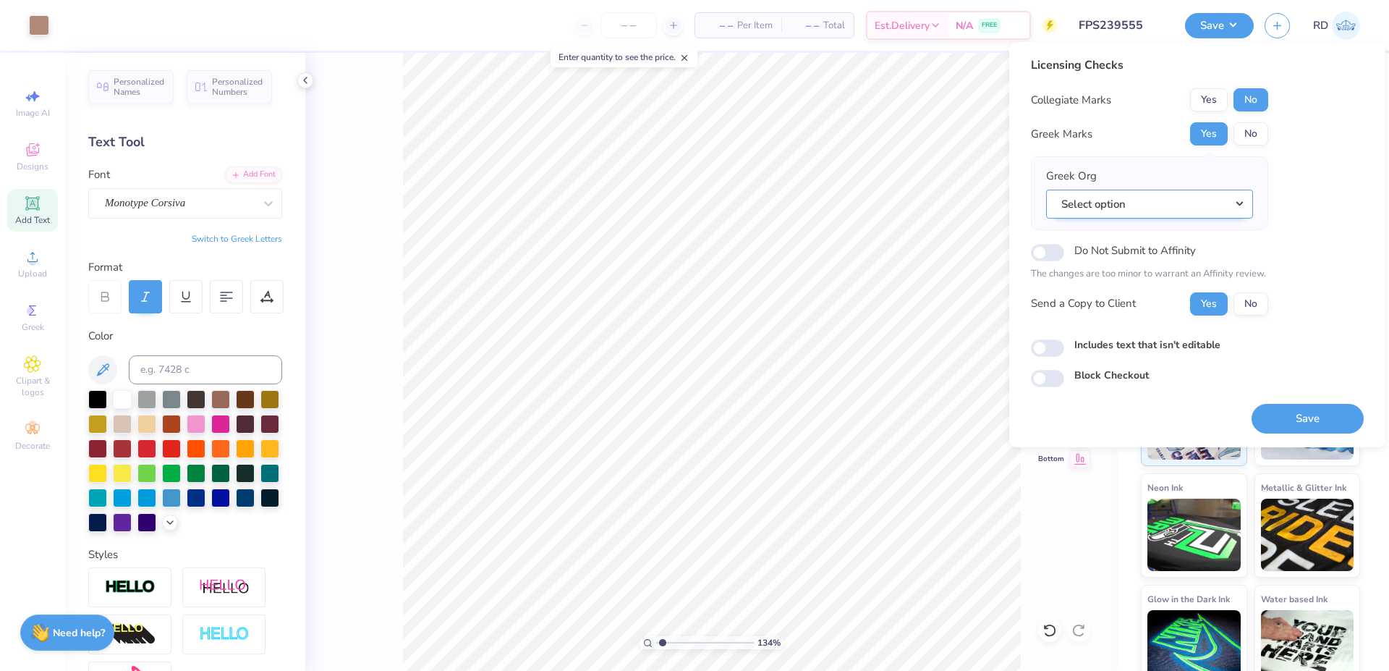
click at [807, 191] on button "Select option" at bounding box center [1149, 205] width 207 height 30
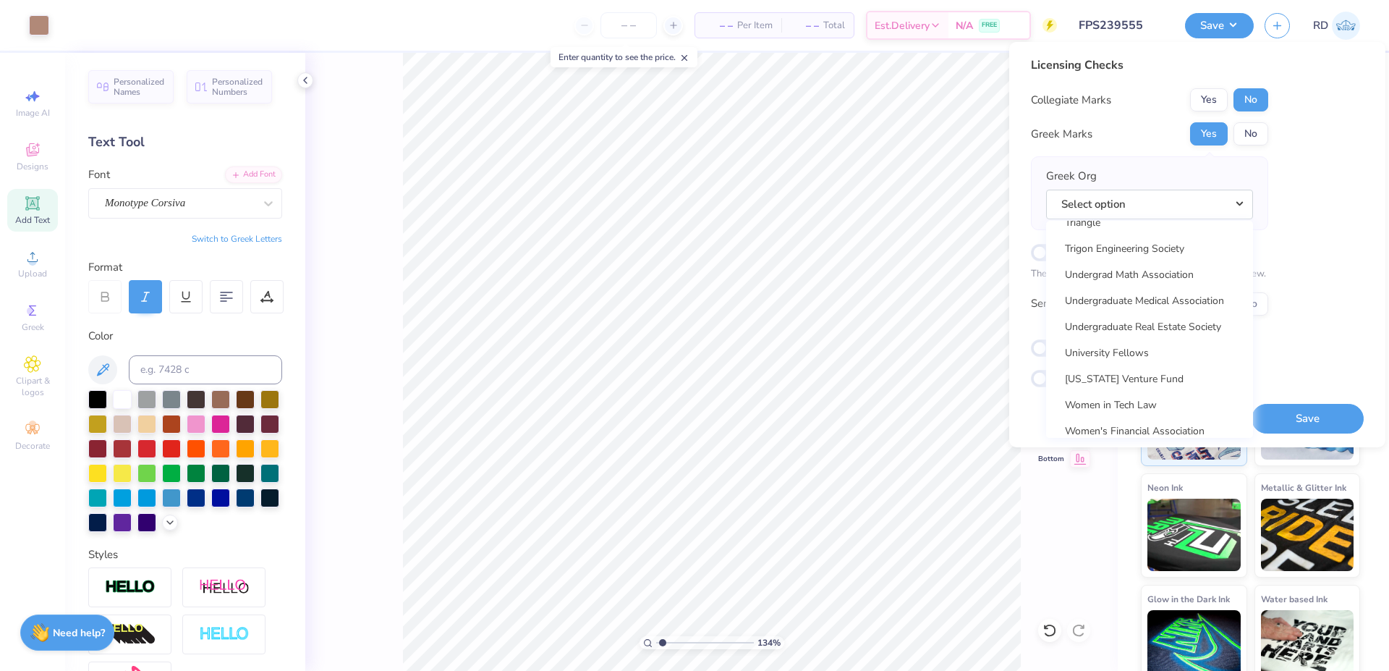
scroll to position [11354, 0]
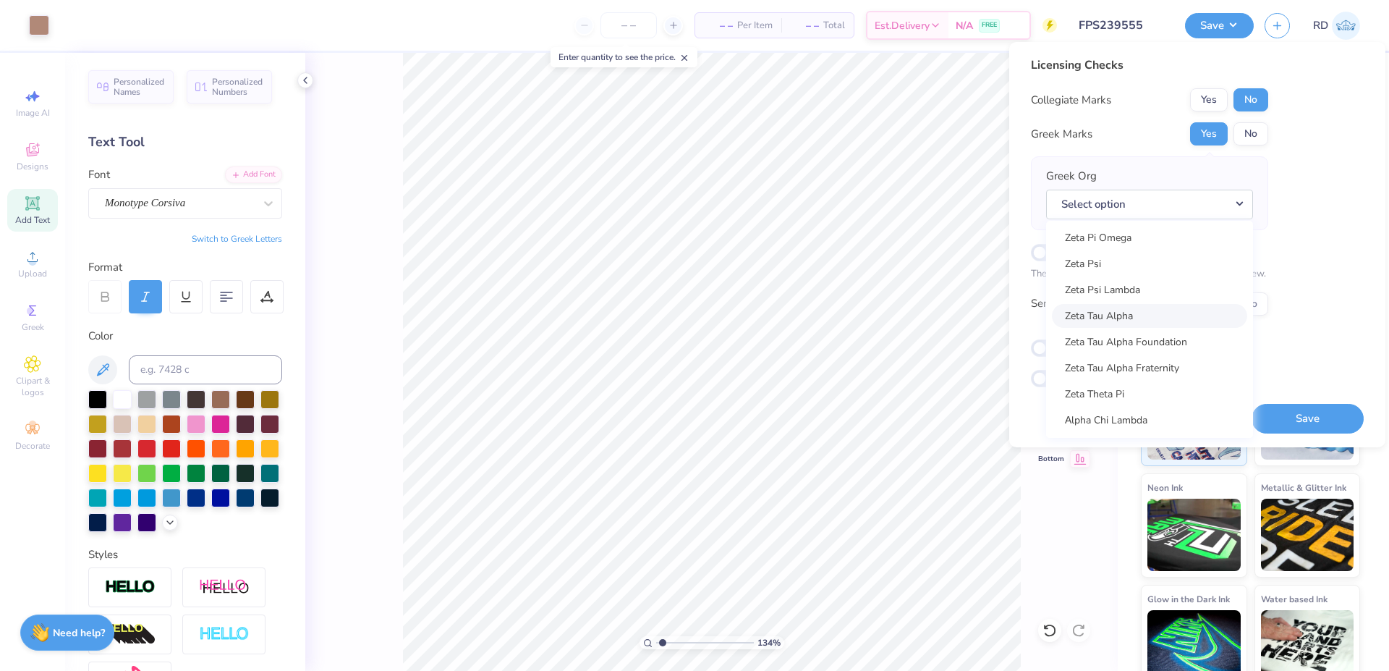
click at [807, 313] on link "Zeta Tau Alpha" at bounding box center [1149, 316] width 195 height 24
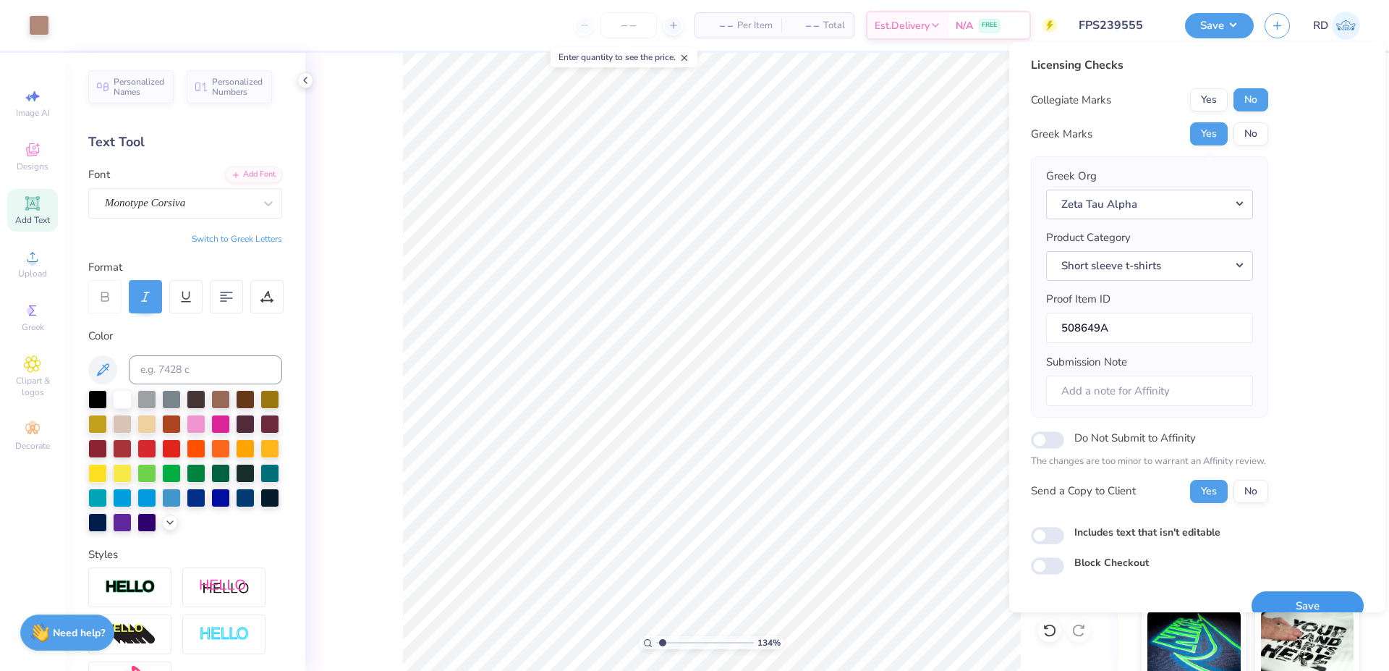
click at [807, 585] on button "Save" at bounding box center [1307, 606] width 112 height 30
click at [807, 329] on input "508649A" at bounding box center [1149, 327] width 207 height 31
click at [807, 327] on input "508649A" at bounding box center [1149, 327] width 207 height 31
drag, startPoint x: 1100, startPoint y: 325, endPoint x: 1063, endPoint y: 330, distance: 38.0
click at [807, 330] on input "508649A" at bounding box center [1149, 327] width 207 height 31
